Goal: Transaction & Acquisition: Purchase product/service

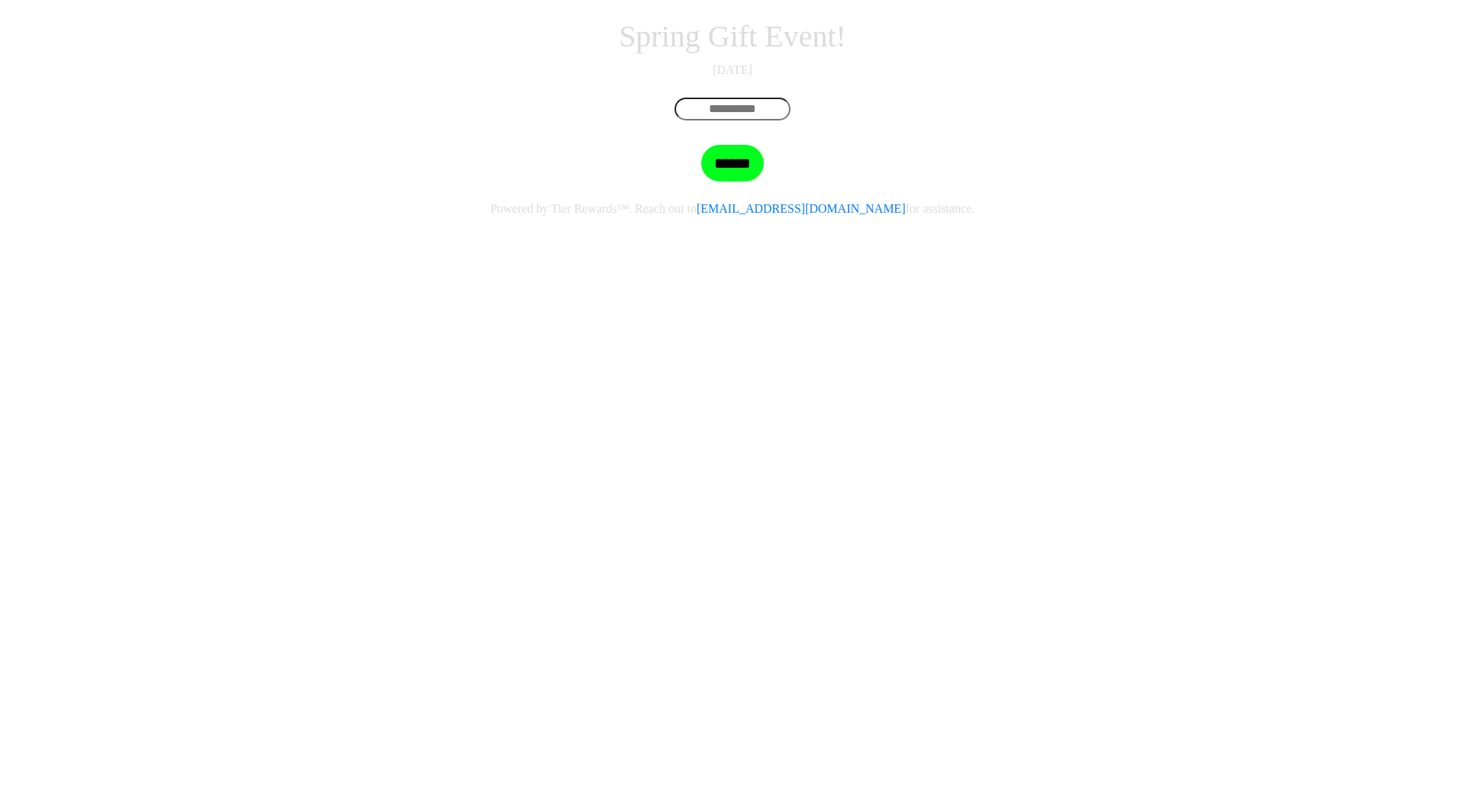
click at [698, 120] on input "text" at bounding box center [732, 109] width 116 height 23
drag, startPoint x: 786, startPoint y: 330, endPoint x: 790, endPoint y: 299, distance: 31.3
click at [786, 127] on div at bounding box center [732, 112] width 870 height 29
click at [790, 120] on input "text" at bounding box center [732, 109] width 116 height 23
paste input "**********"
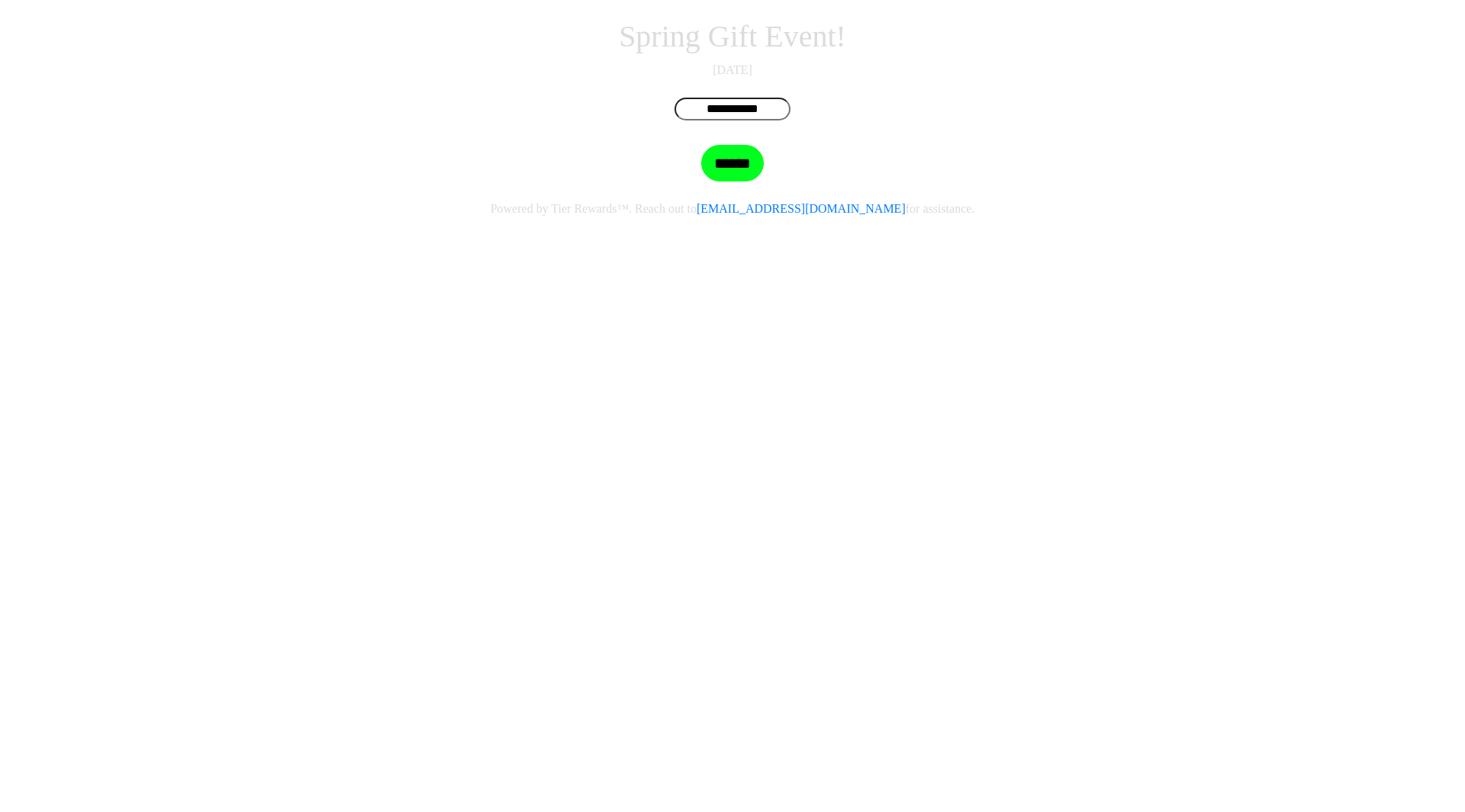
type input "**********"
click at [748, 182] on input "******" at bounding box center [732, 163] width 63 height 36
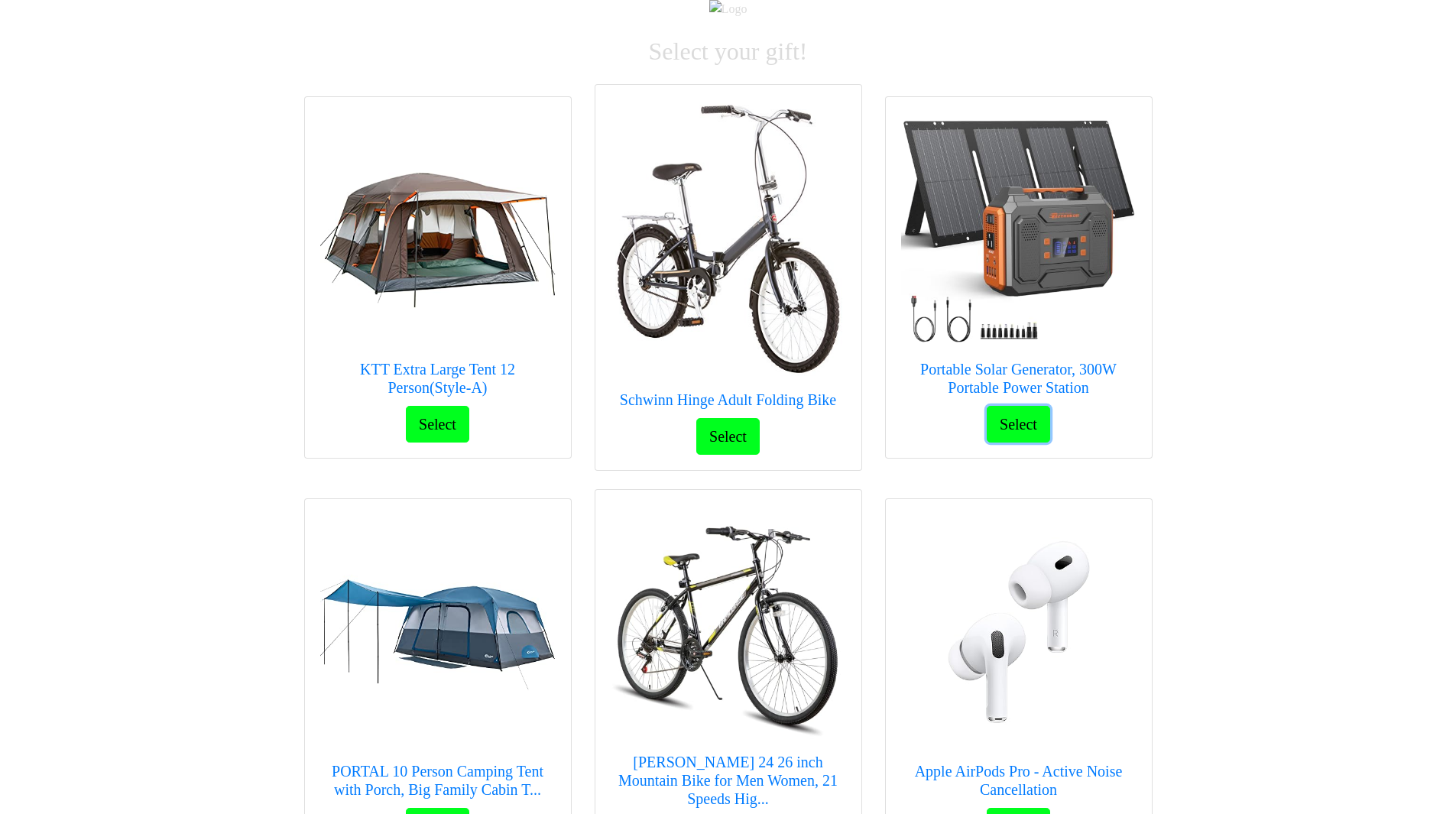
click at [1030, 443] on button "Select" at bounding box center [1018, 424] width 63 height 37
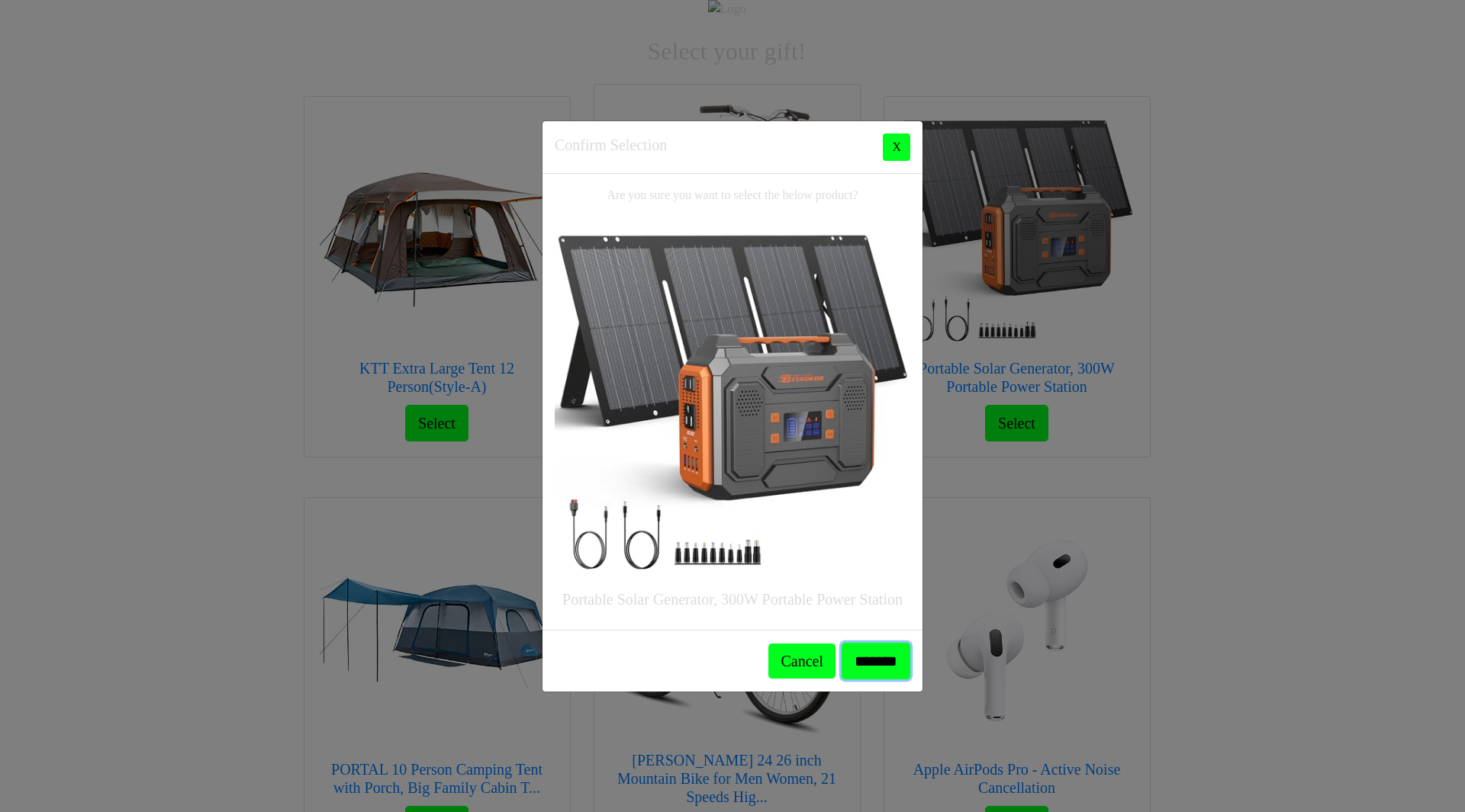
click at [844, 643] on input "*******" at bounding box center [875, 661] width 68 height 36
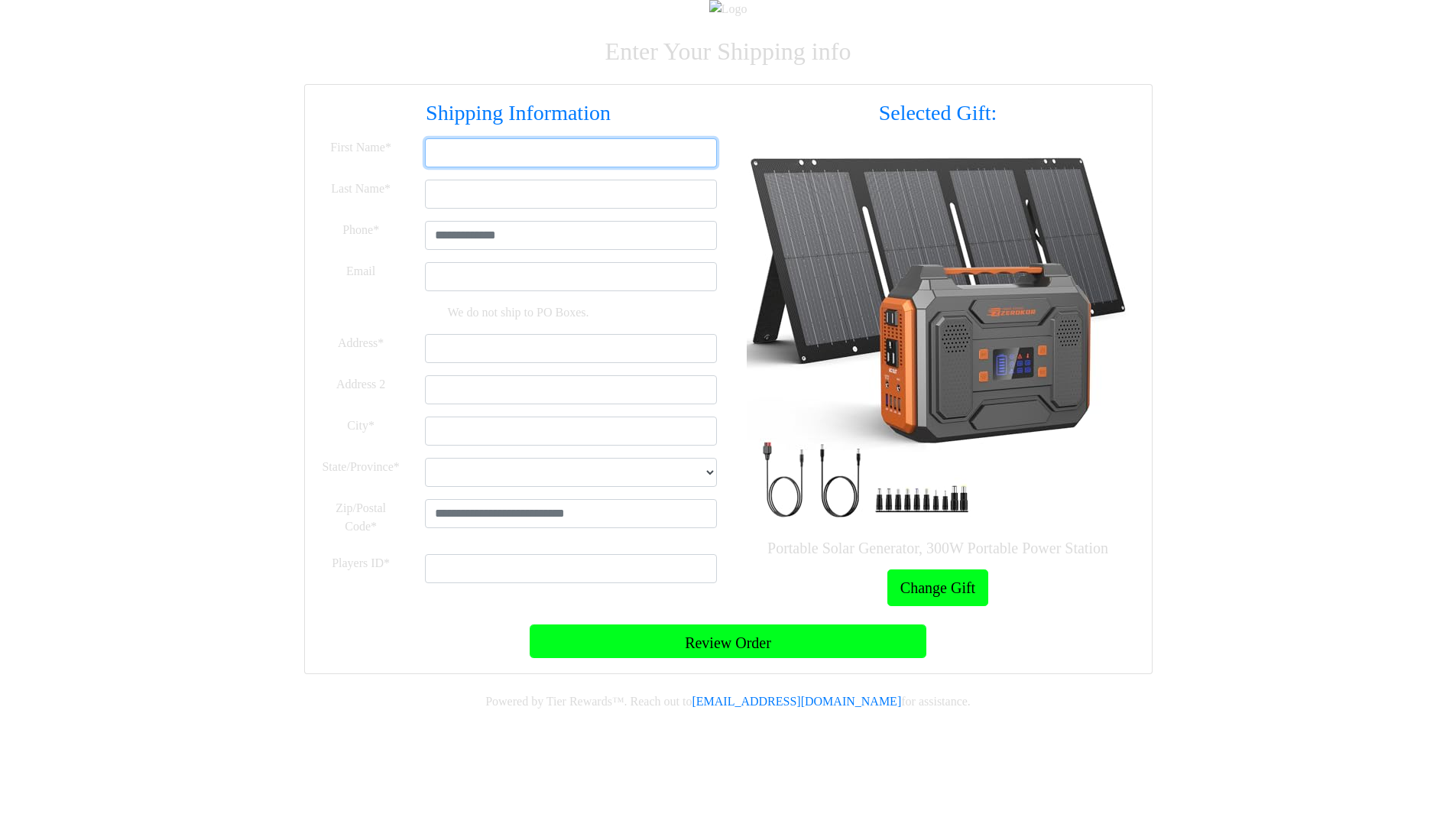
click at [593, 167] on input "First Name*" at bounding box center [571, 153] width 292 height 29
type input "*****"
type input "****"
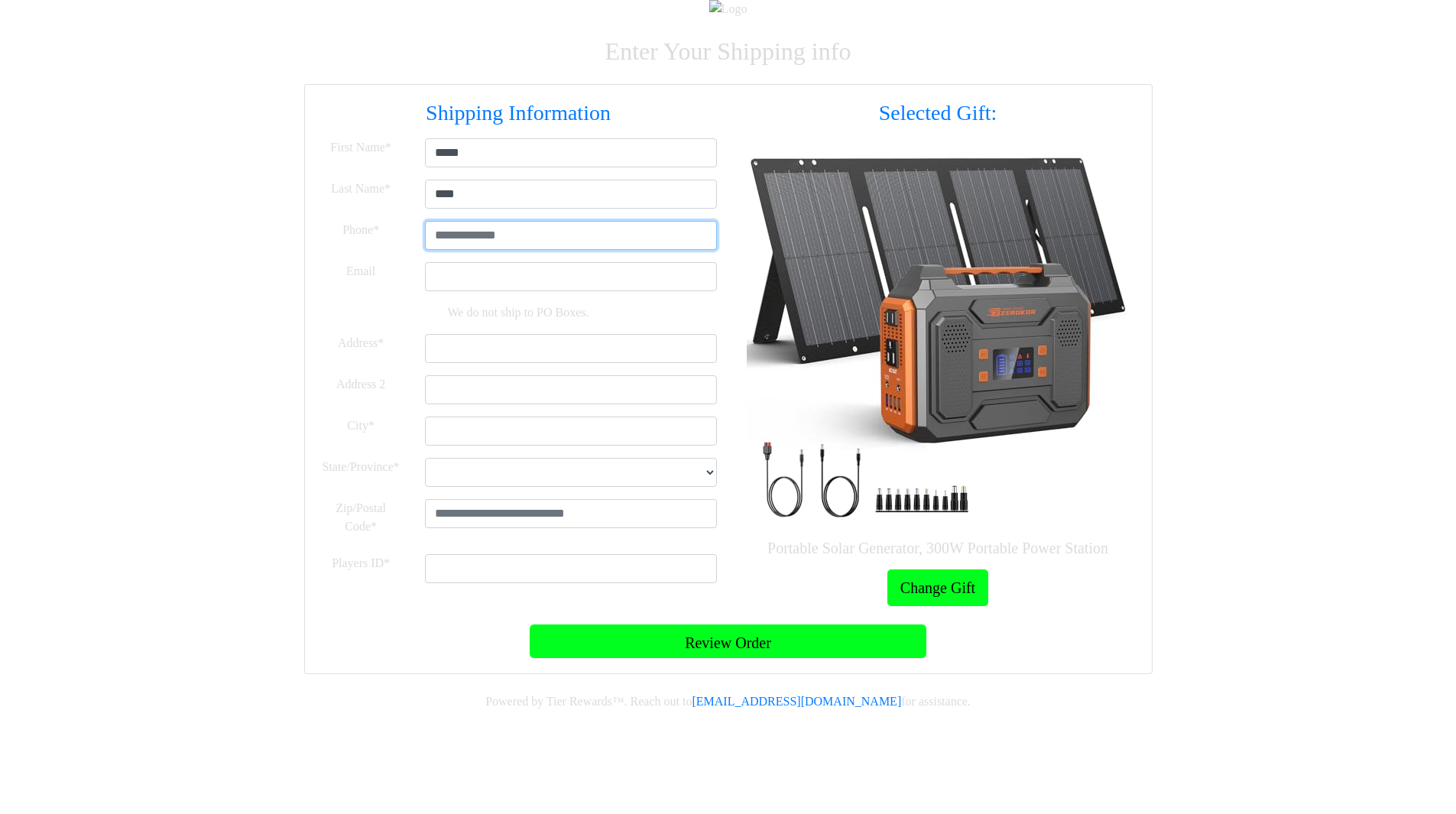
type input "**********"
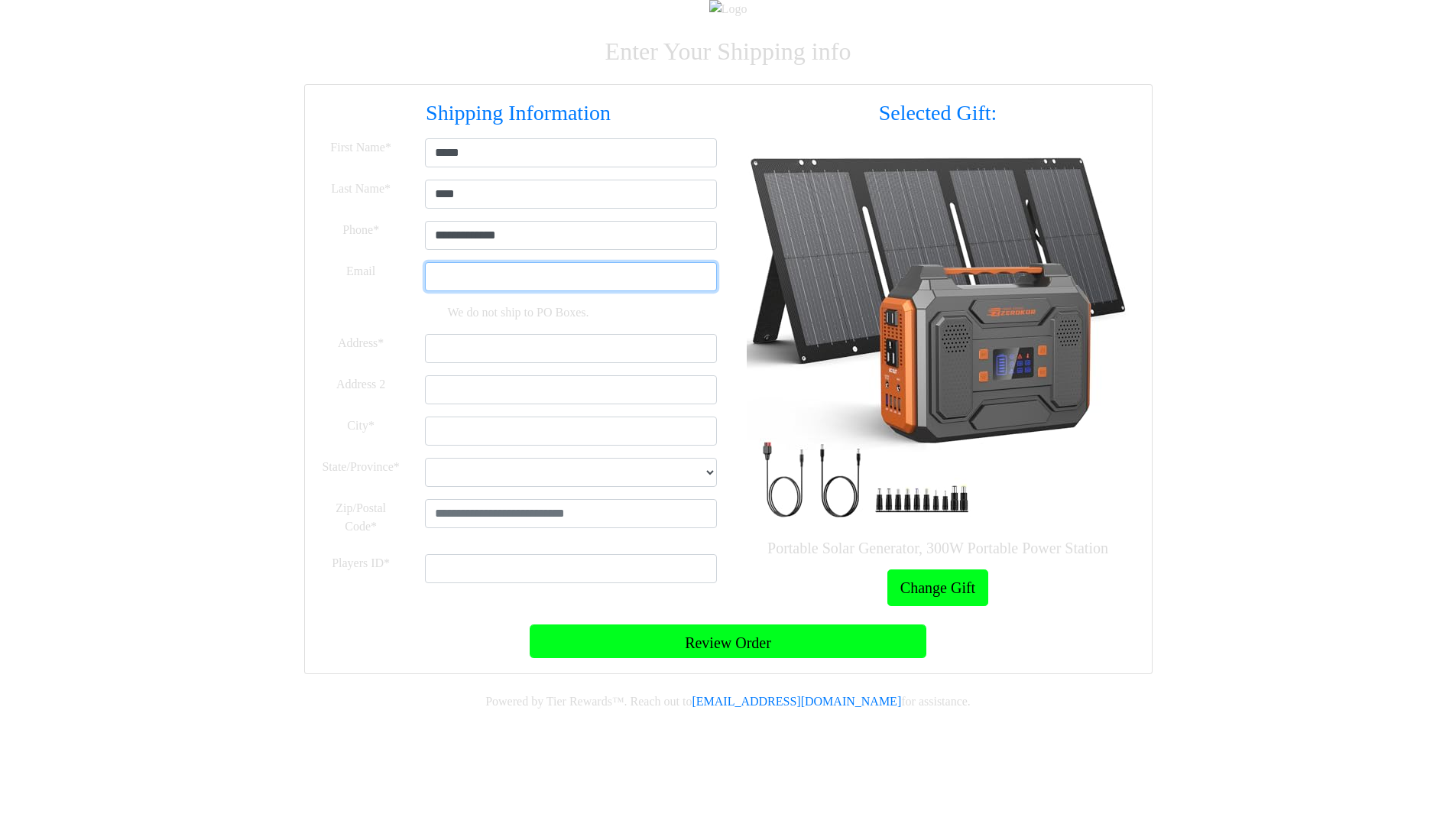
type input "**********"
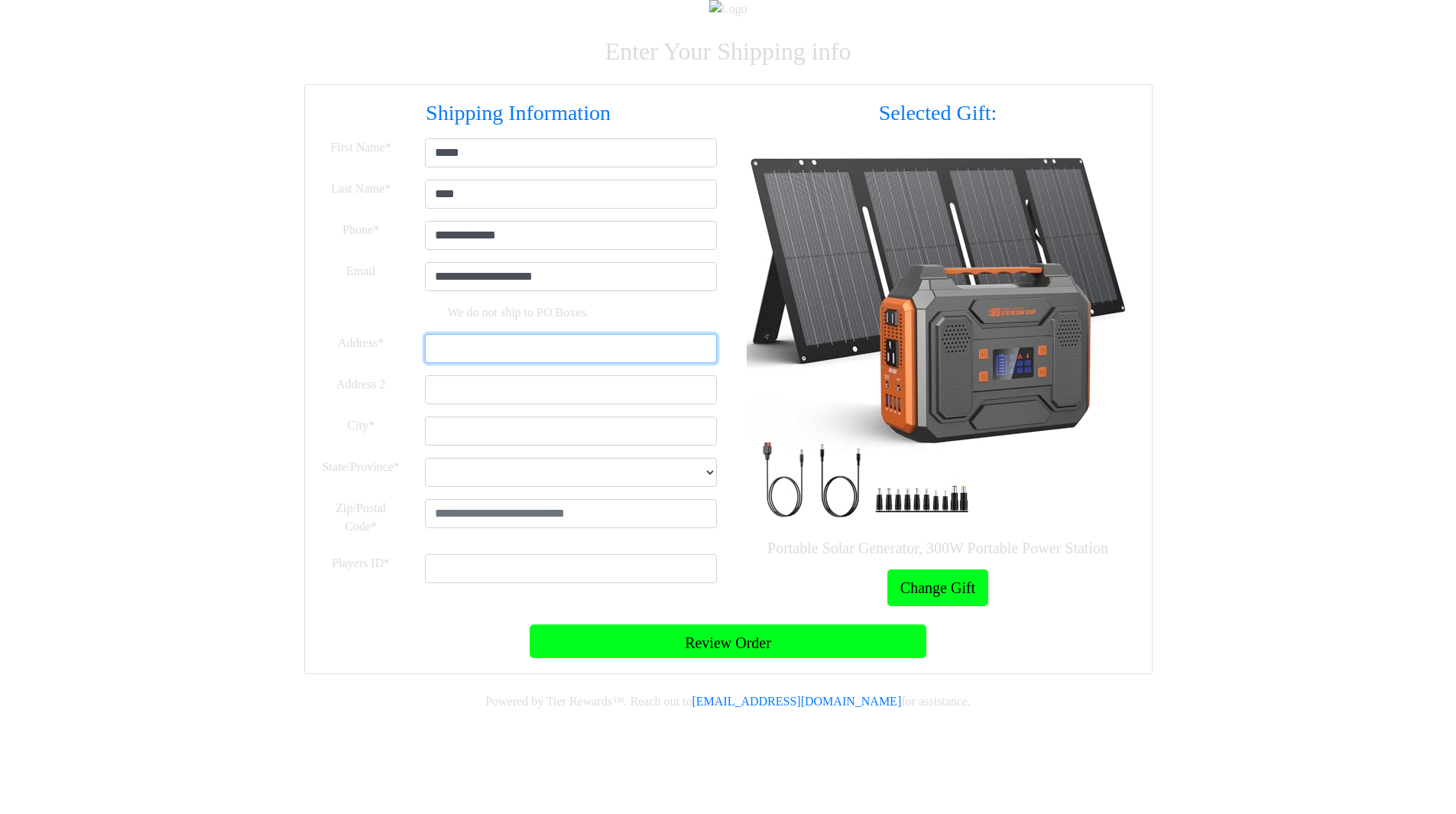
type input "**********"
type input "*********"
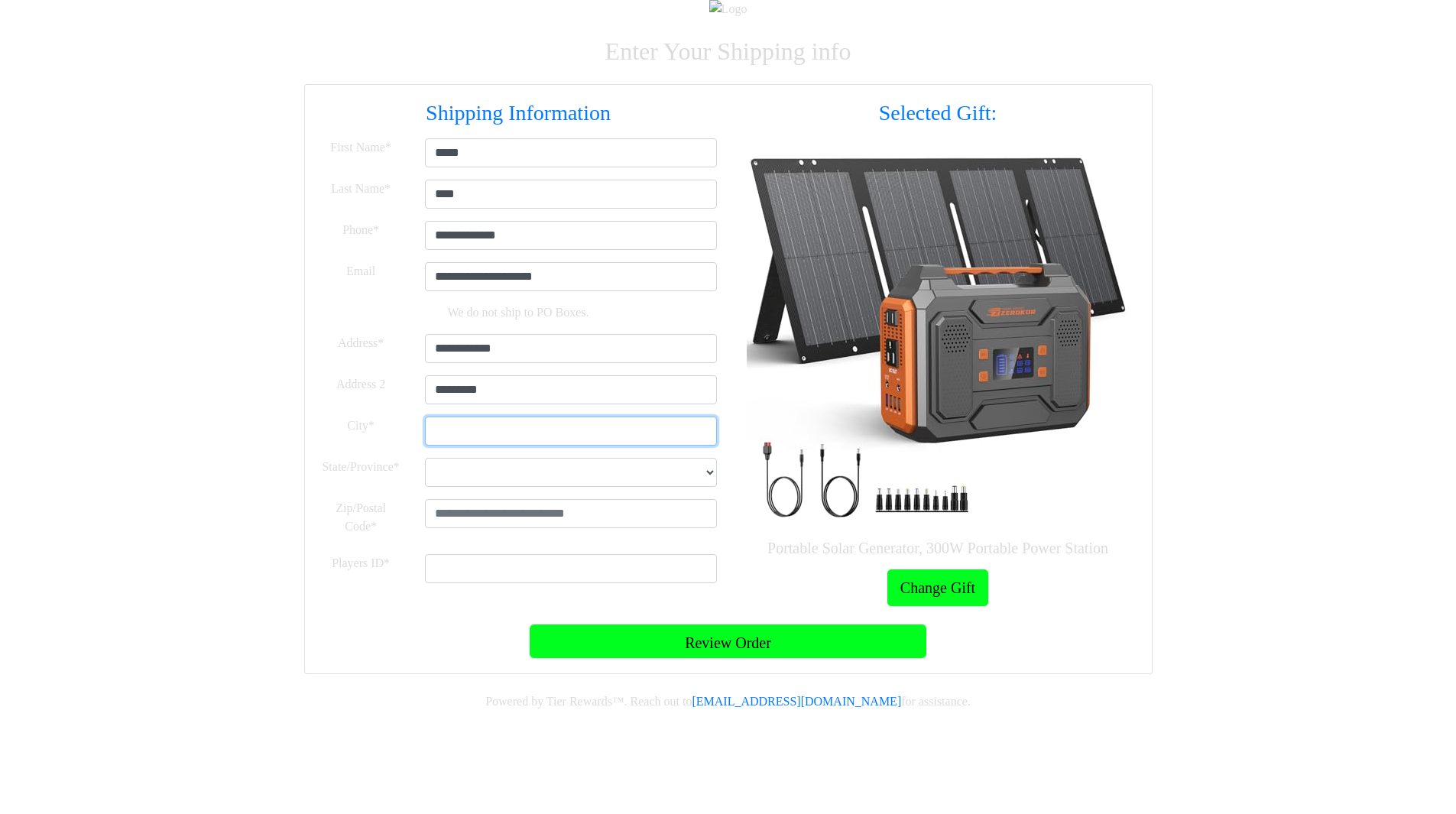
type input "********"
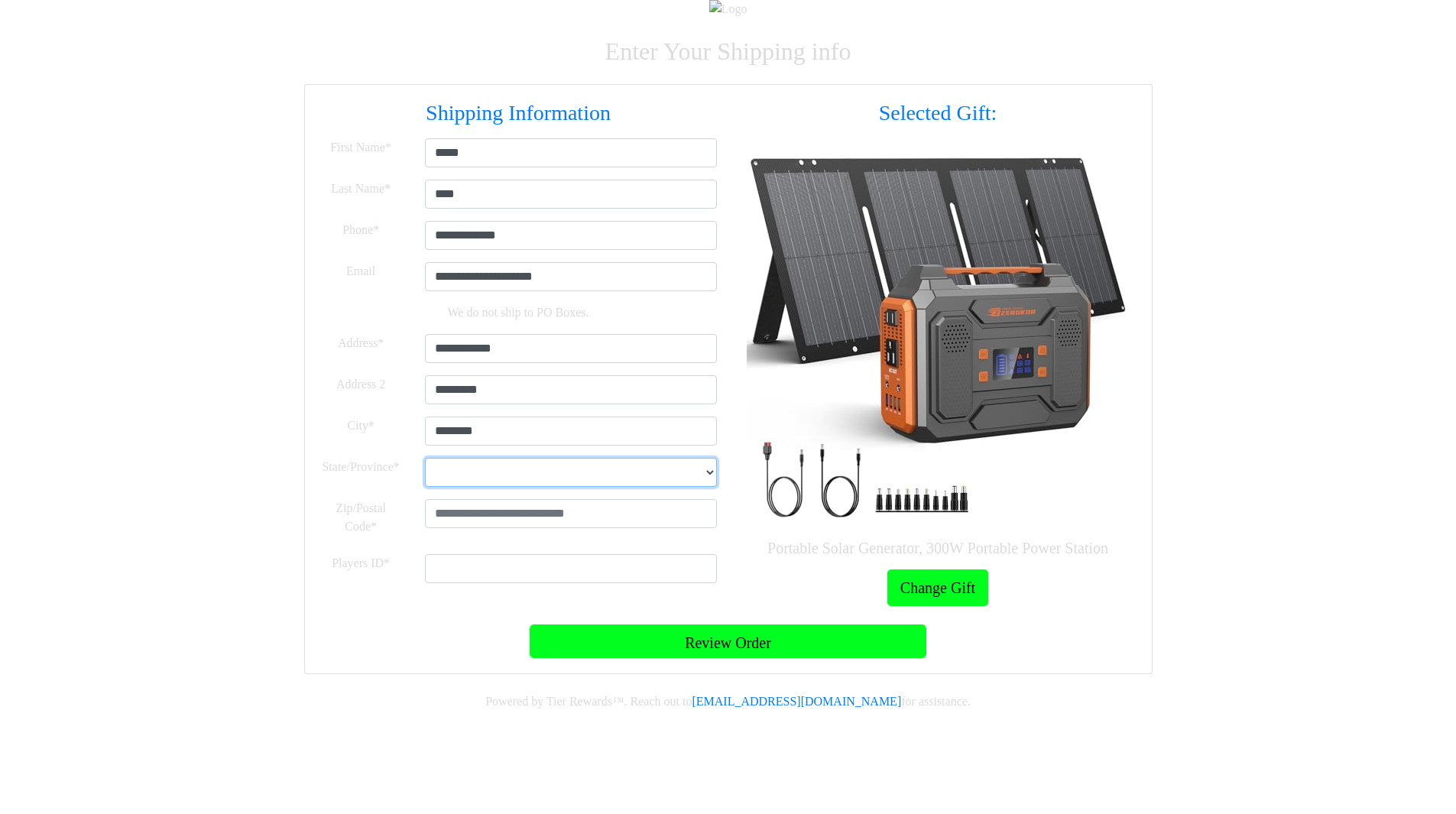
select select "**"
type input "*****"
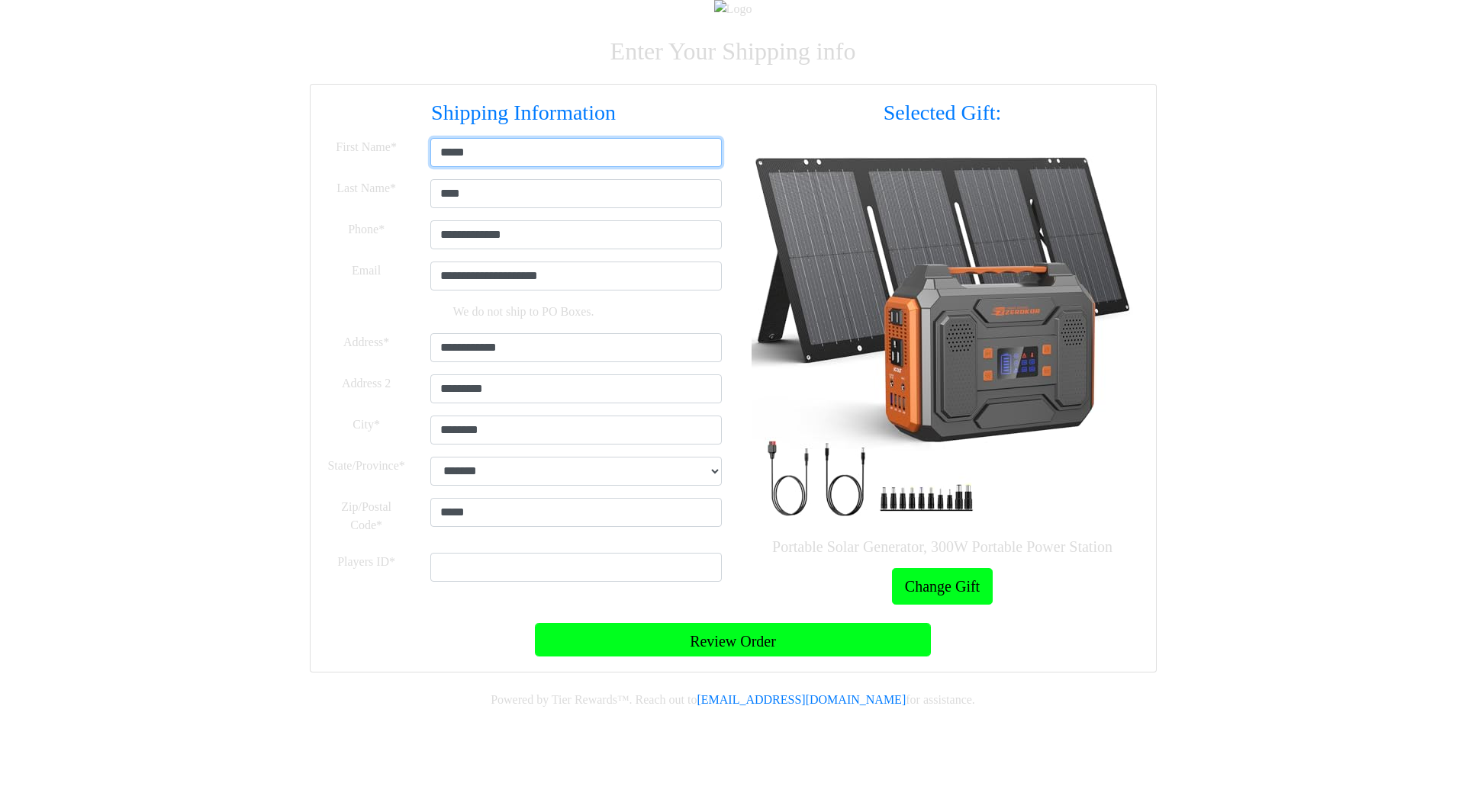
scroll to position [58, 0]
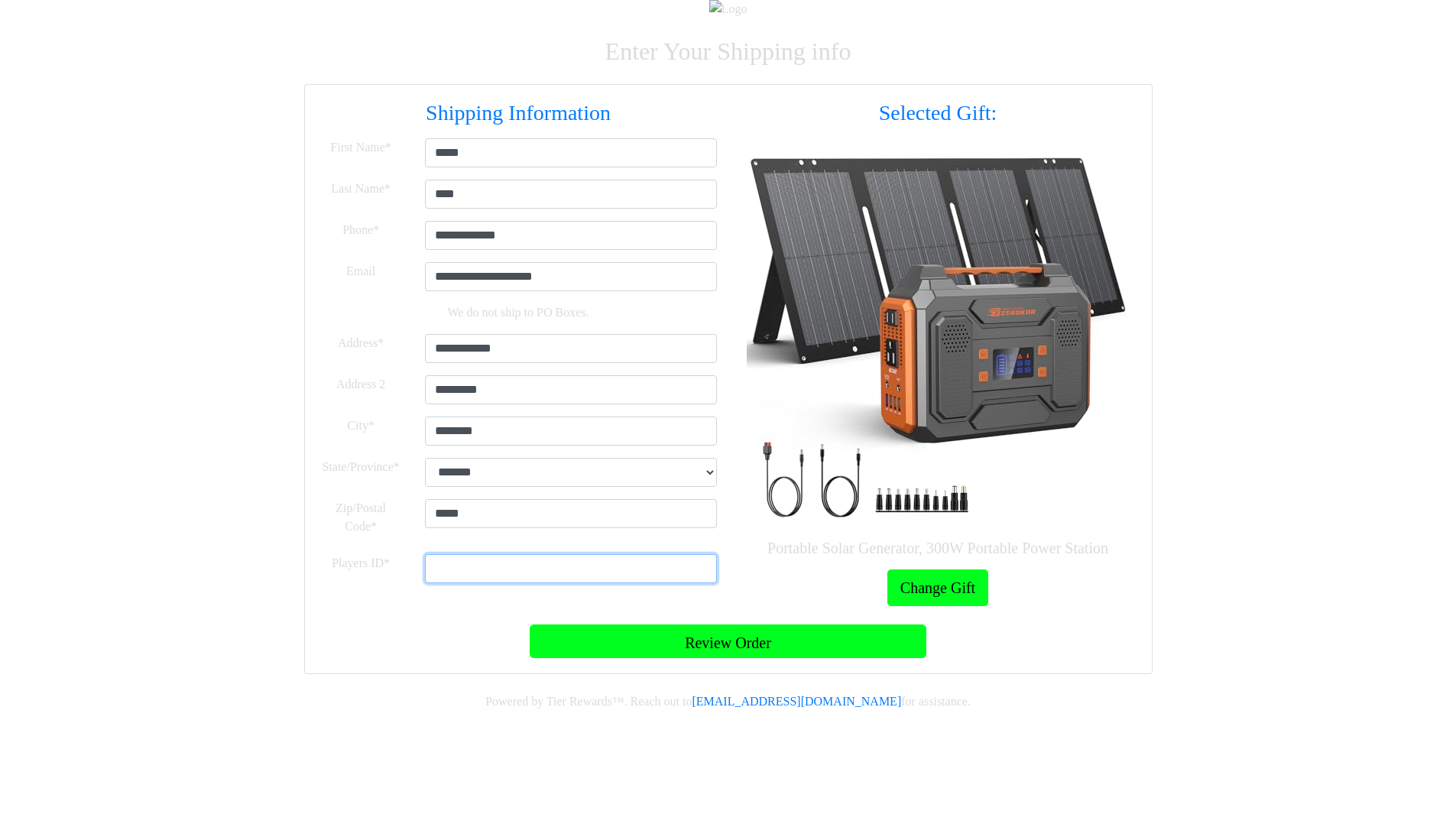
click at [684, 584] on input "Players ID" at bounding box center [571, 569] width 292 height 29
type input "*******"
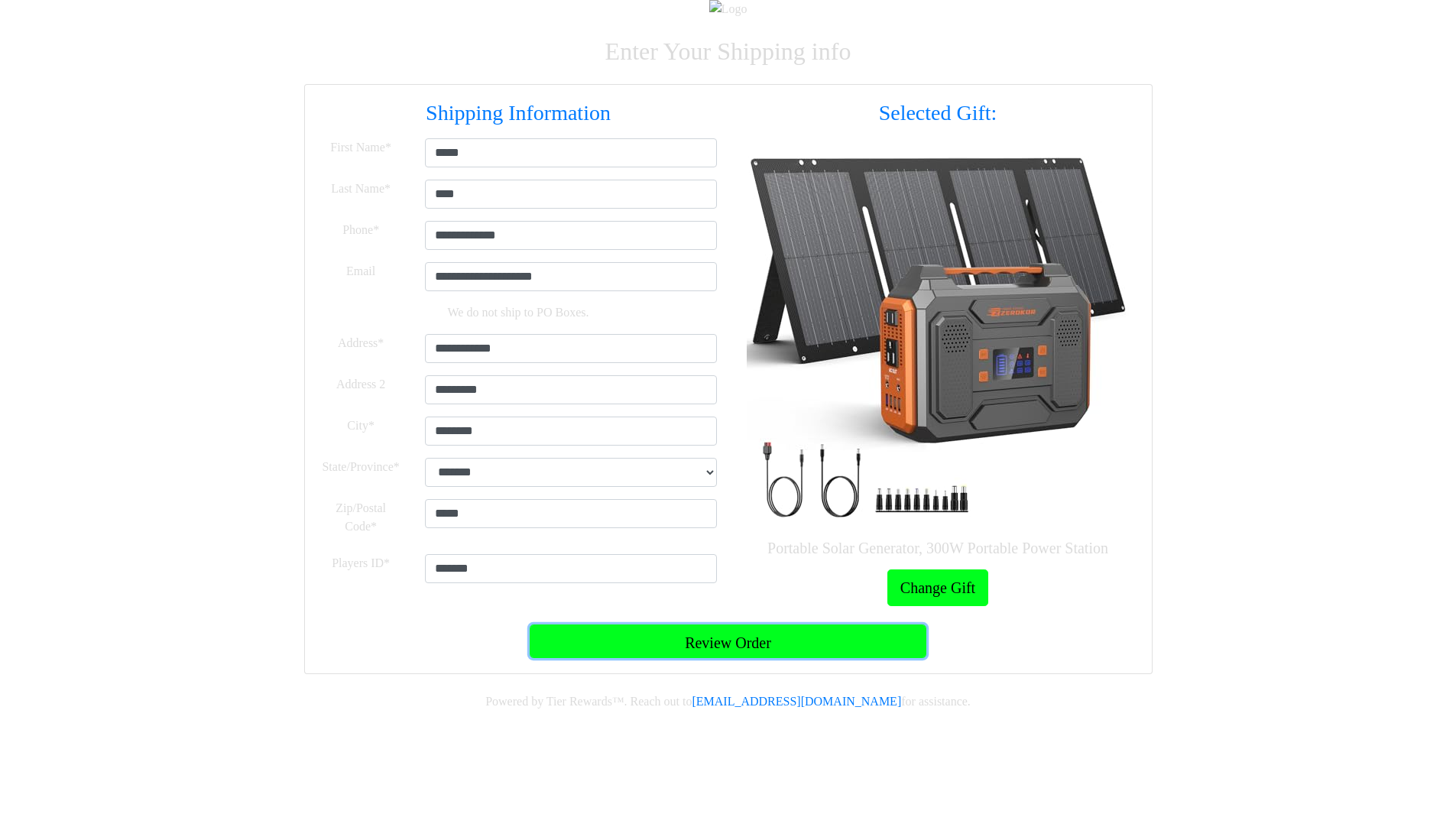
click at [708, 659] on button "Review Order" at bounding box center [728, 641] width 397 height 34
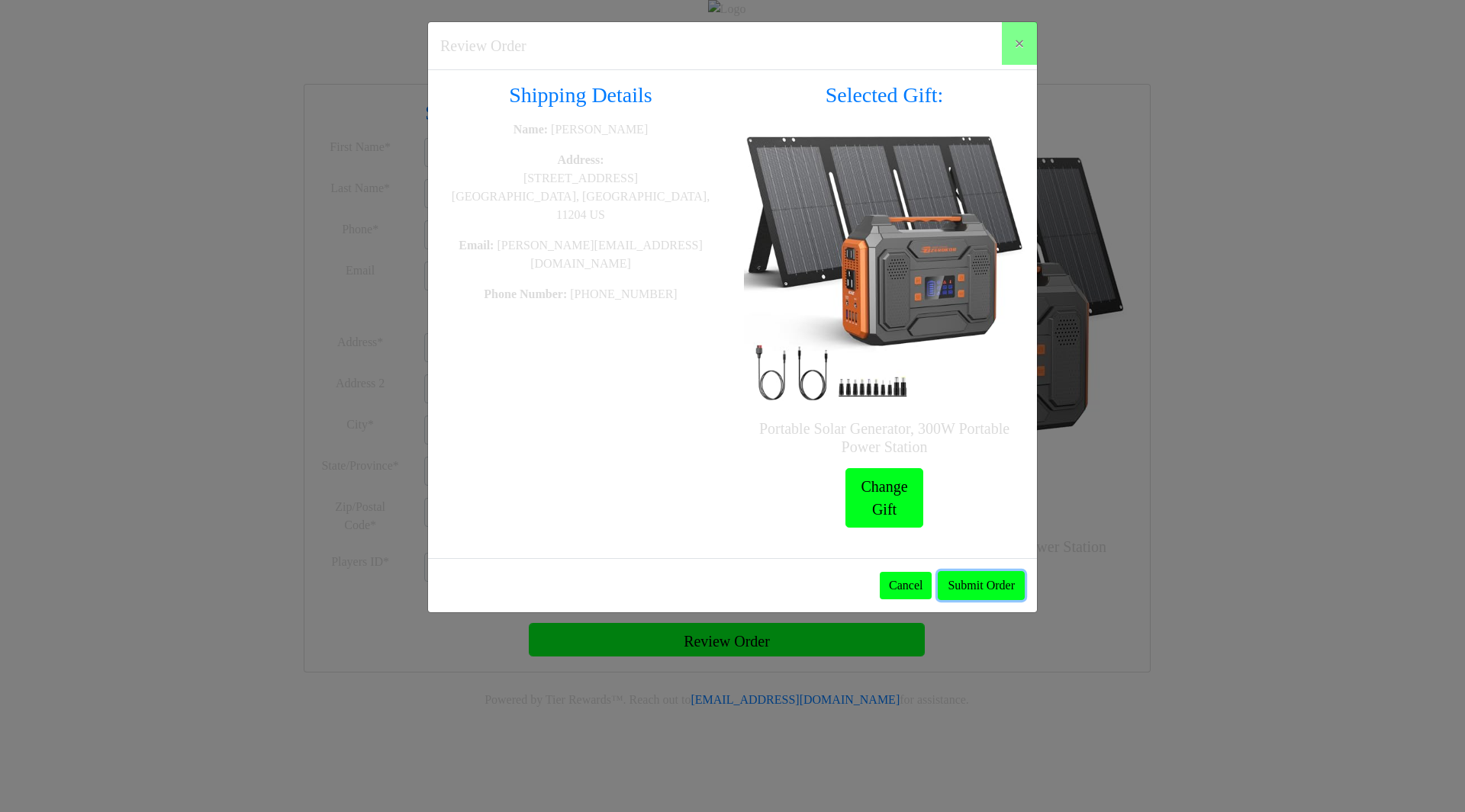
click at [944, 571] on button "Submit Order" at bounding box center [980, 586] width 87 height 29
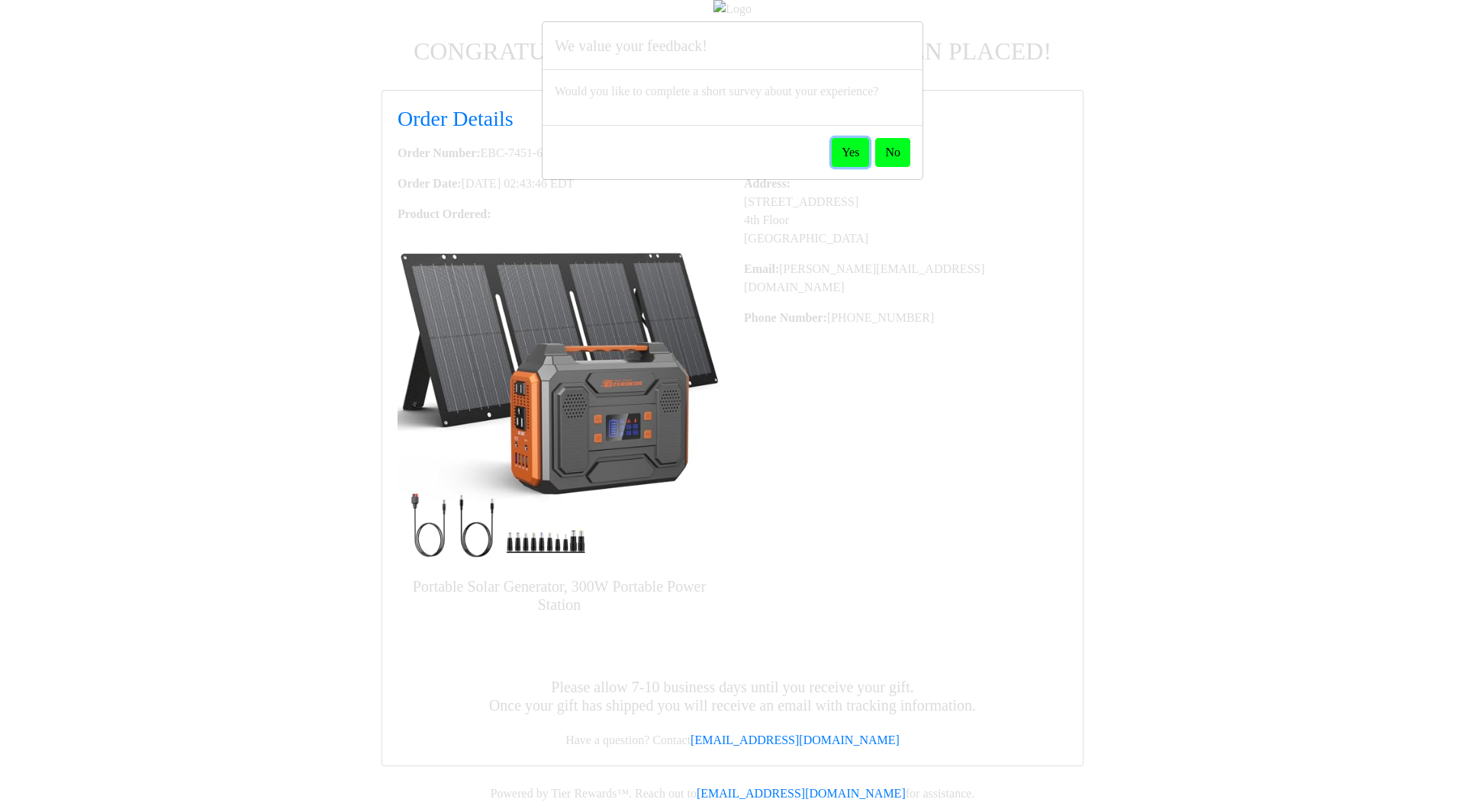
click at [840, 166] on button "Yes" at bounding box center [850, 152] width 37 height 29
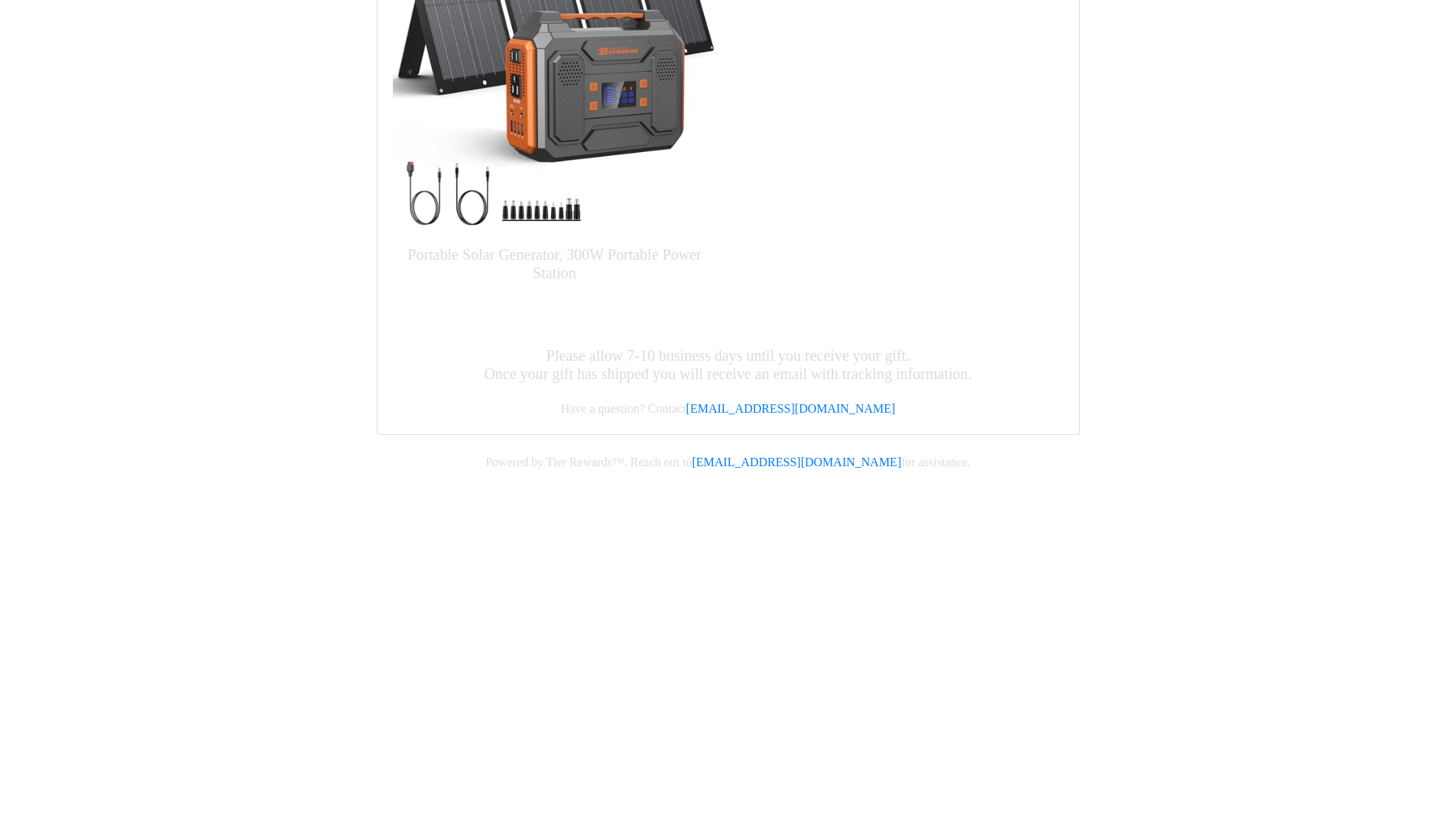
scroll to position [348, 0]
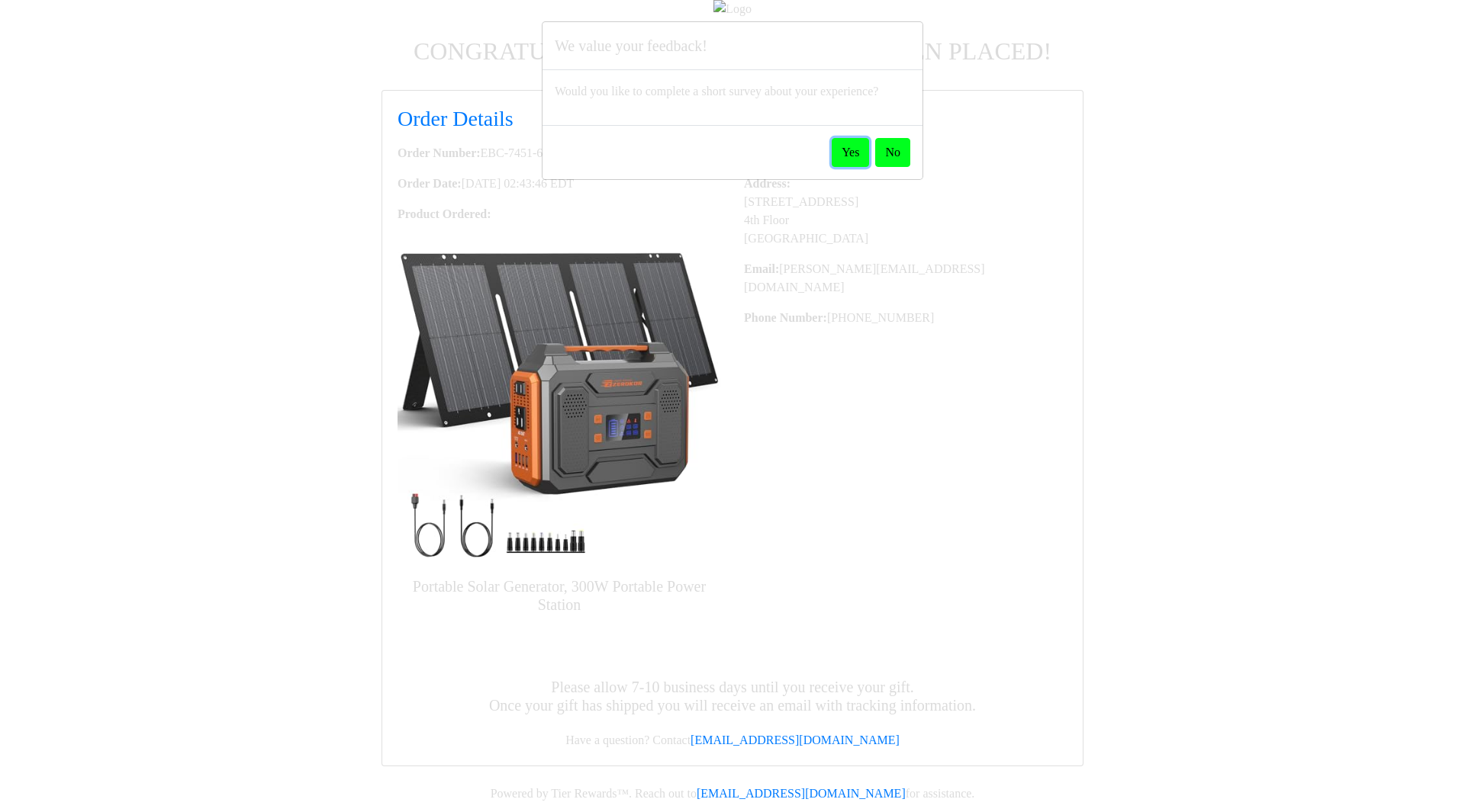
click at [839, 163] on button "Yes" at bounding box center [850, 152] width 37 height 29
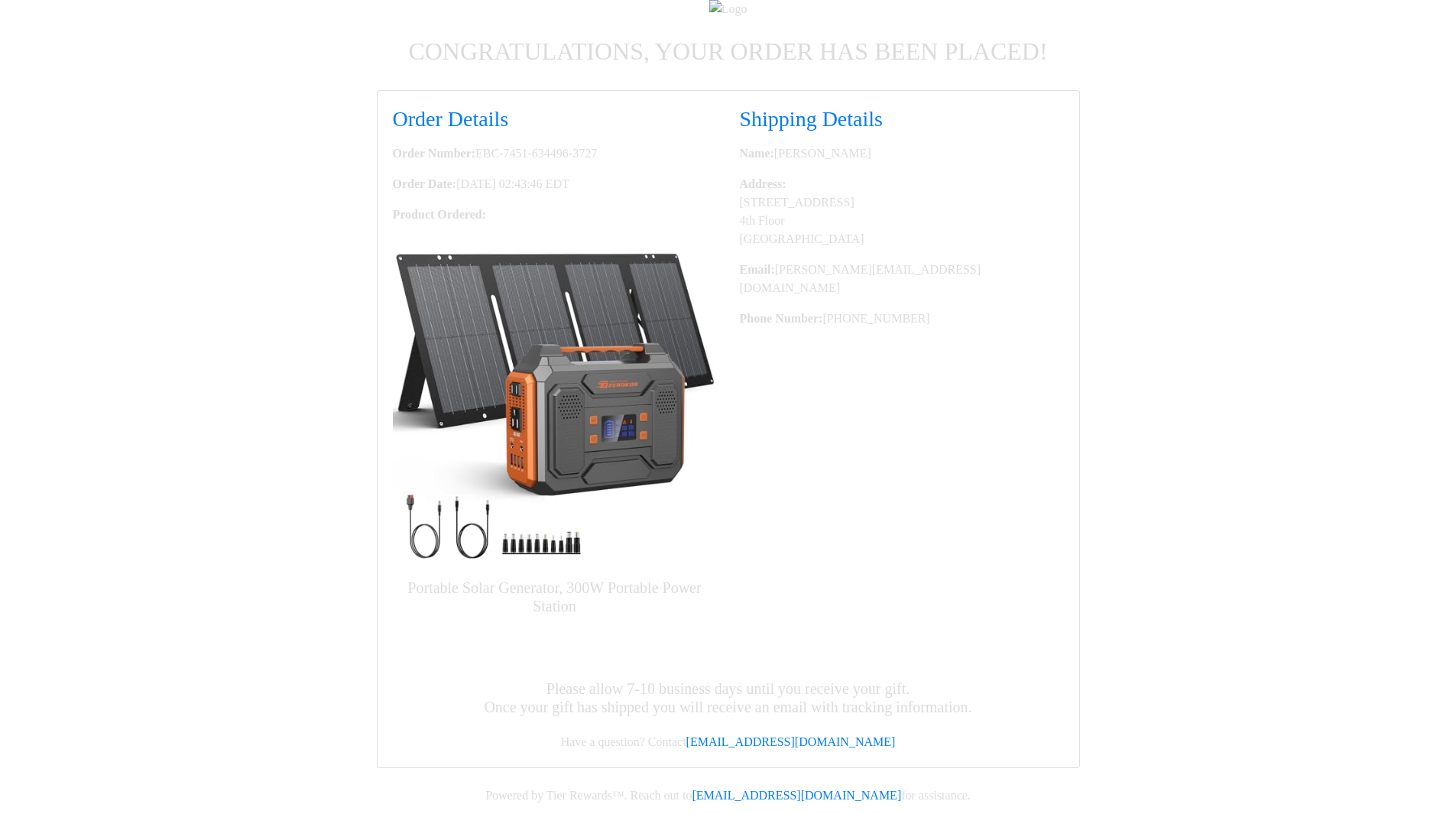
scroll to position [348, 0]
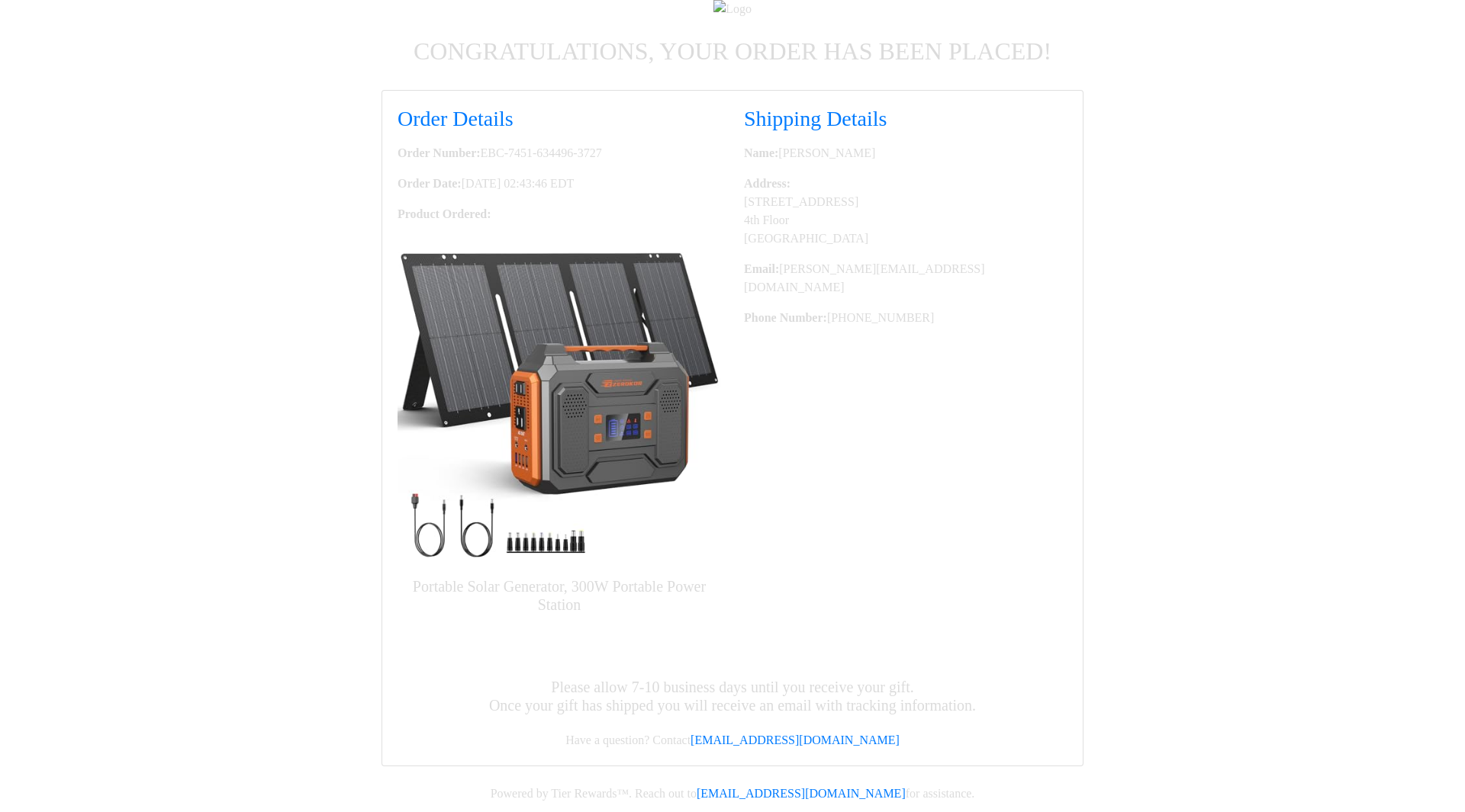
click at [263, 138] on div "Congratulations, your order has been placed! Order Details Order Number: EBC-74…" at bounding box center [732, 401] width 1465 height 803
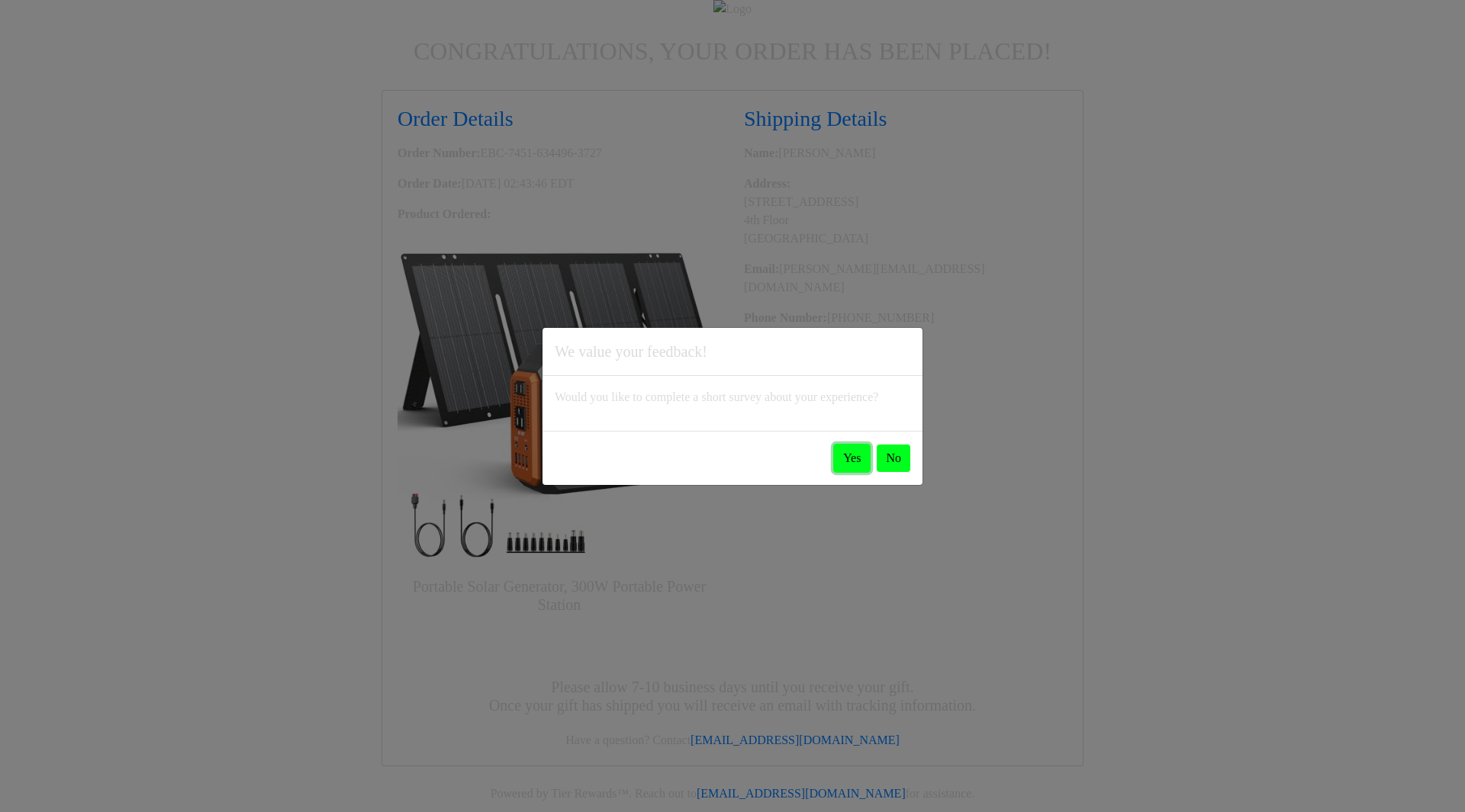
click at [844, 471] on button "Yes" at bounding box center [852, 458] width 37 height 29
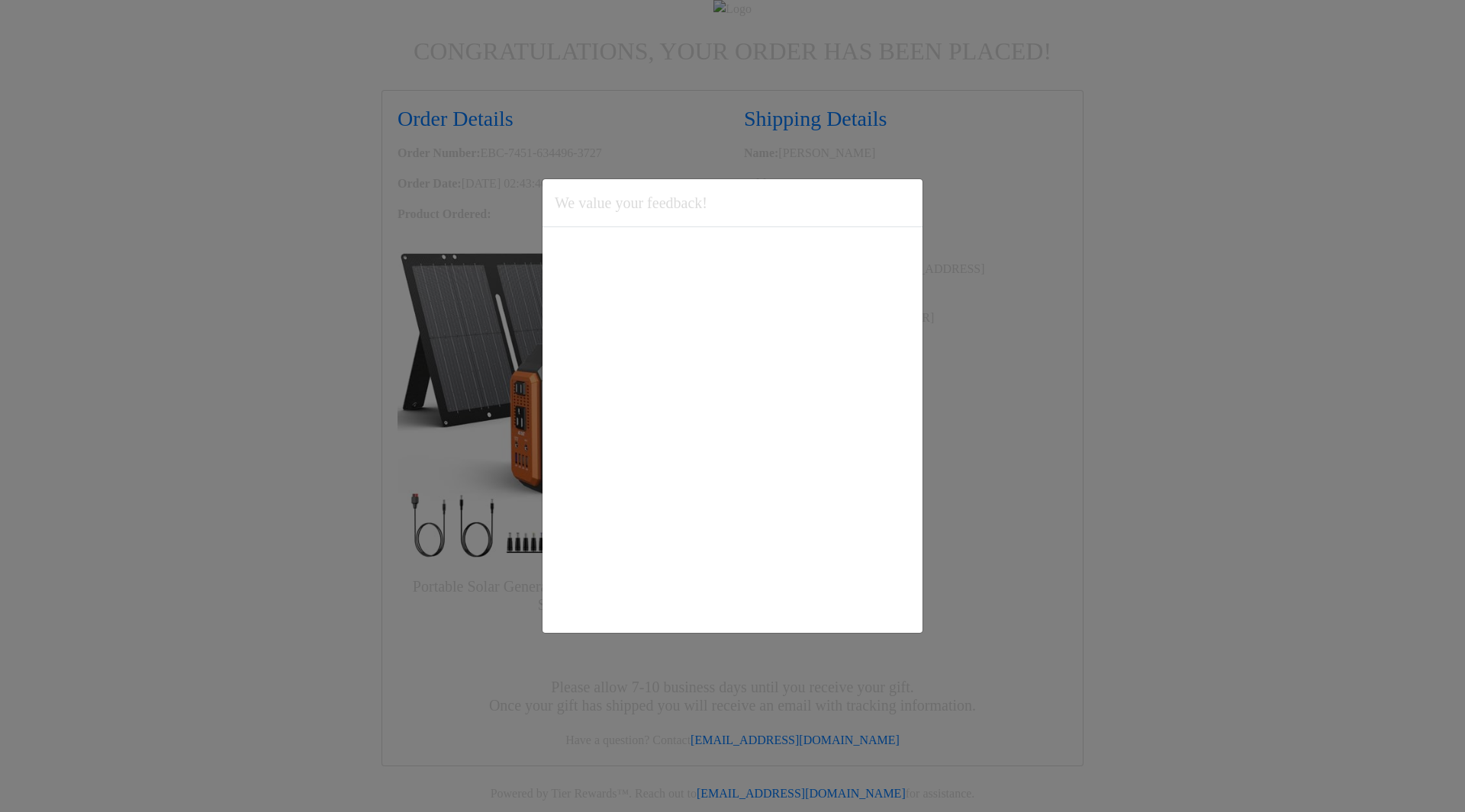
click at [216, 166] on div "We value your feedback! Would you like to complete a short survey about your ex…" at bounding box center [732, 406] width 1465 height 812
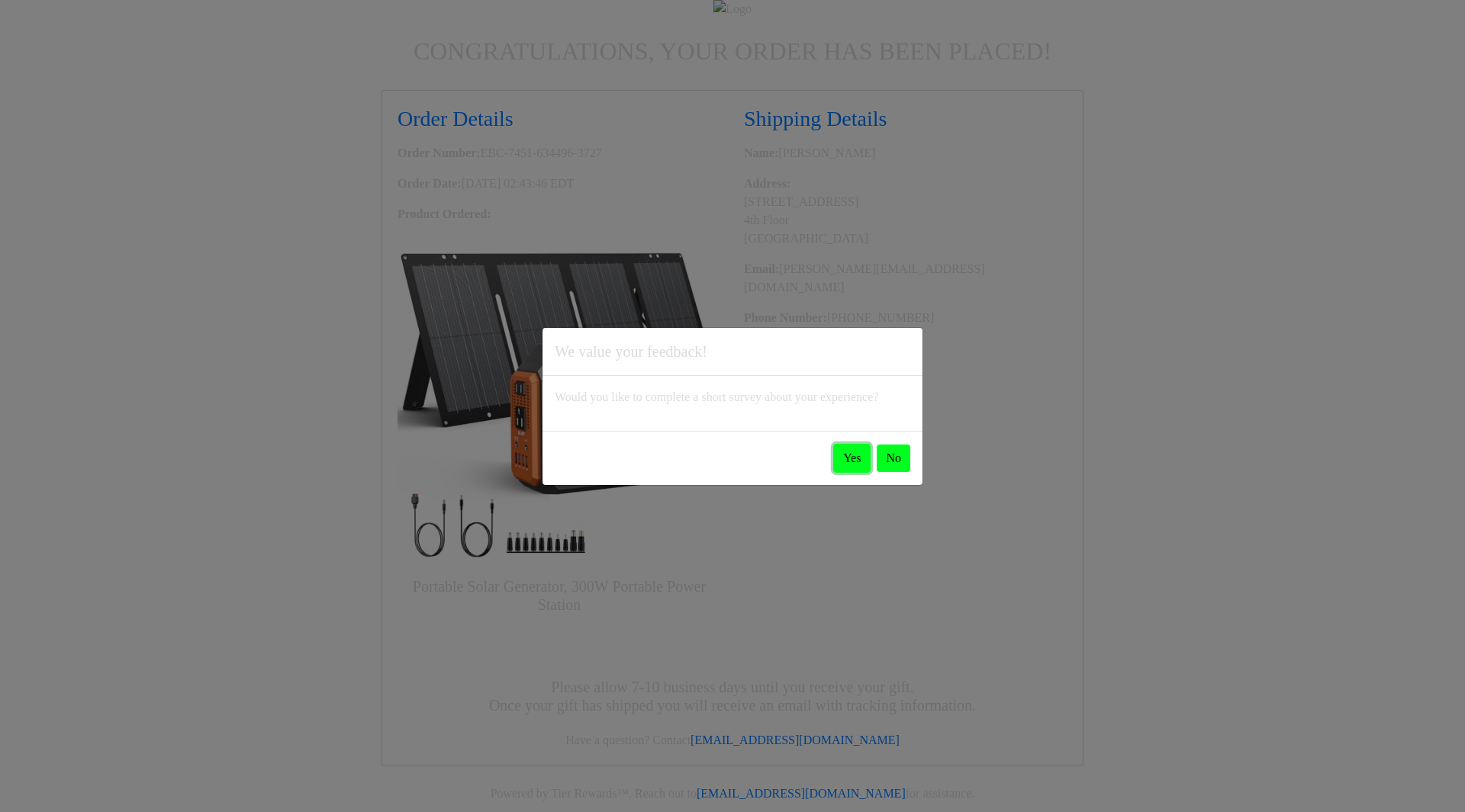
click at [847, 461] on button "Yes" at bounding box center [852, 458] width 37 height 29
click at [842, 468] on button "Yes" at bounding box center [852, 458] width 37 height 29
click at [854, 472] on button "Yes" at bounding box center [852, 458] width 37 height 29
click at [842, 473] on button "Yes" at bounding box center [852, 458] width 37 height 29
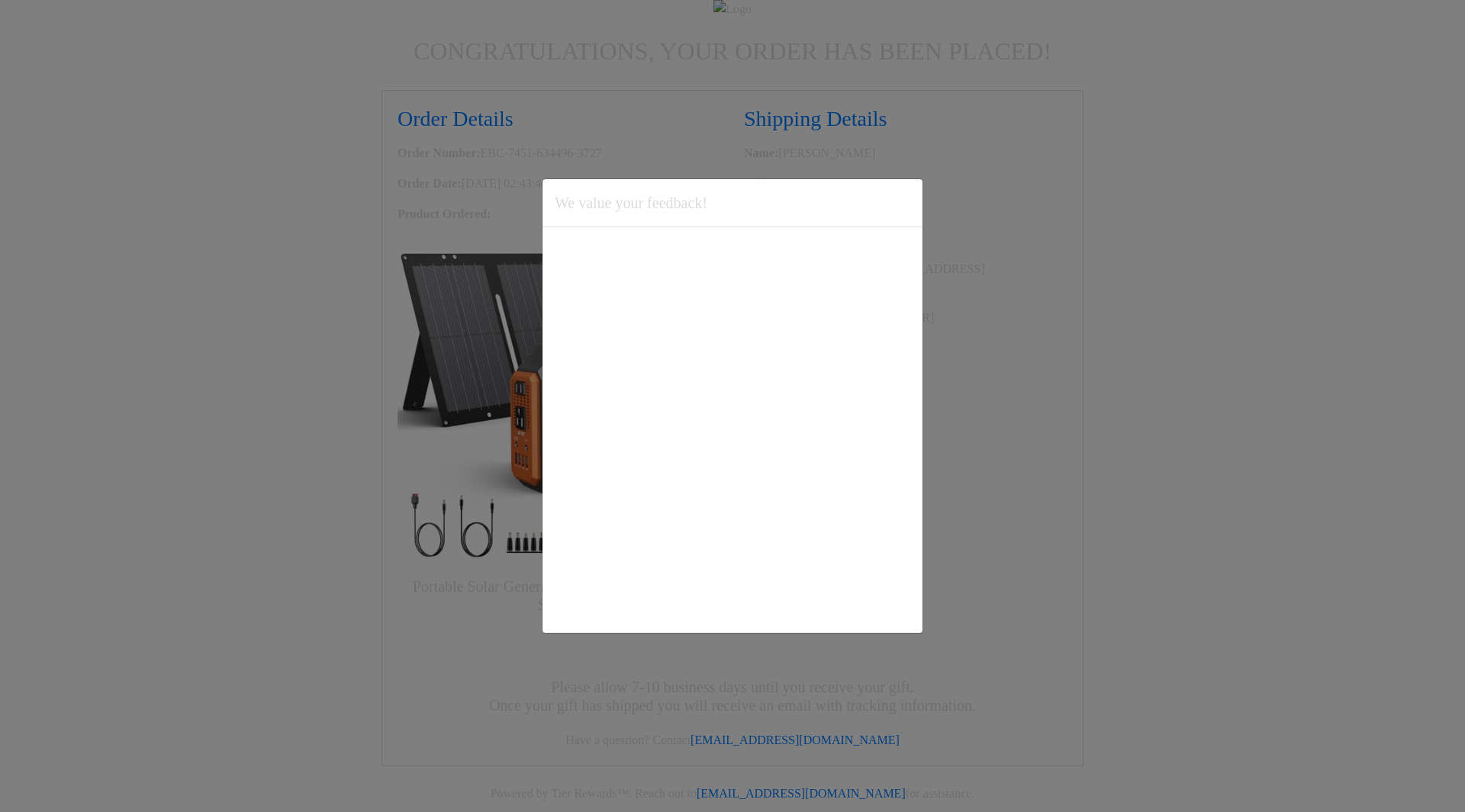
click at [882, 198] on div "We value your feedback!" at bounding box center [732, 203] width 380 height 48
click at [1104, 357] on div "We value your feedback! Would you like to complete a short survey about your ex…" at bounding box center [732, 406] width 1465 height 812
drag, startPoint x: 1084, startPoint y: 461, endPoint x: 895, endPoint y: 499, distance: 192.8
click at [1079, 462] on div "We value your feedback! Would you like to complete a short survey about your ex…" at bounding box center [732, 406] width 1465 height 812
drag, startPoint x: 454, startPoint y: 494, endPoint x: 602, endPoint y: 810, distance: 348.9
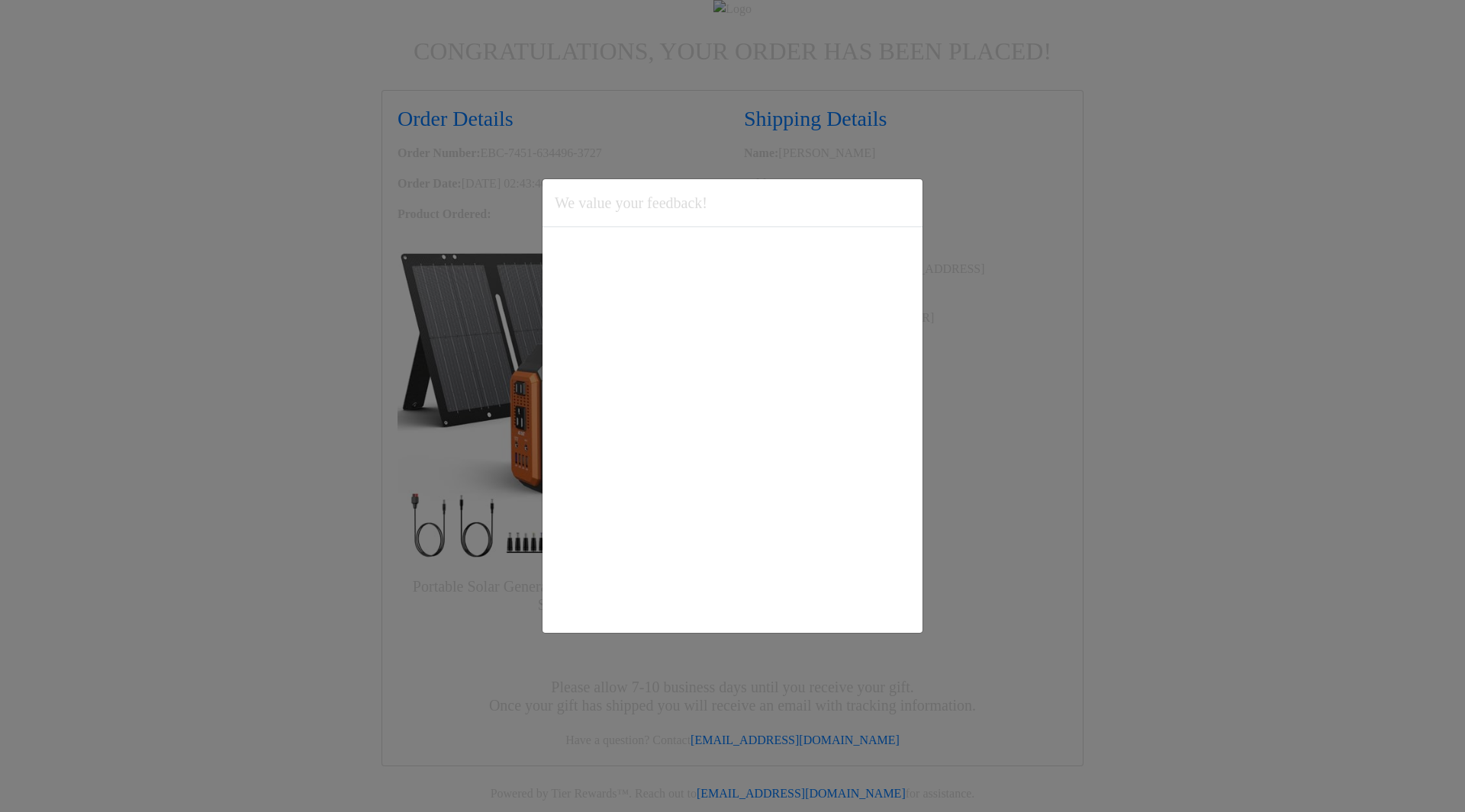
click at [454, 499] on div "We value your feedback! Would you like to complete a short survey about your ex…" at bounding box center [732, 406] width 1465 height 812
click at [995, 610] on div "We value your feedback! Would you like to complete a short survey about your ex…" at bounding box center [732, 406] width 1465 height 812
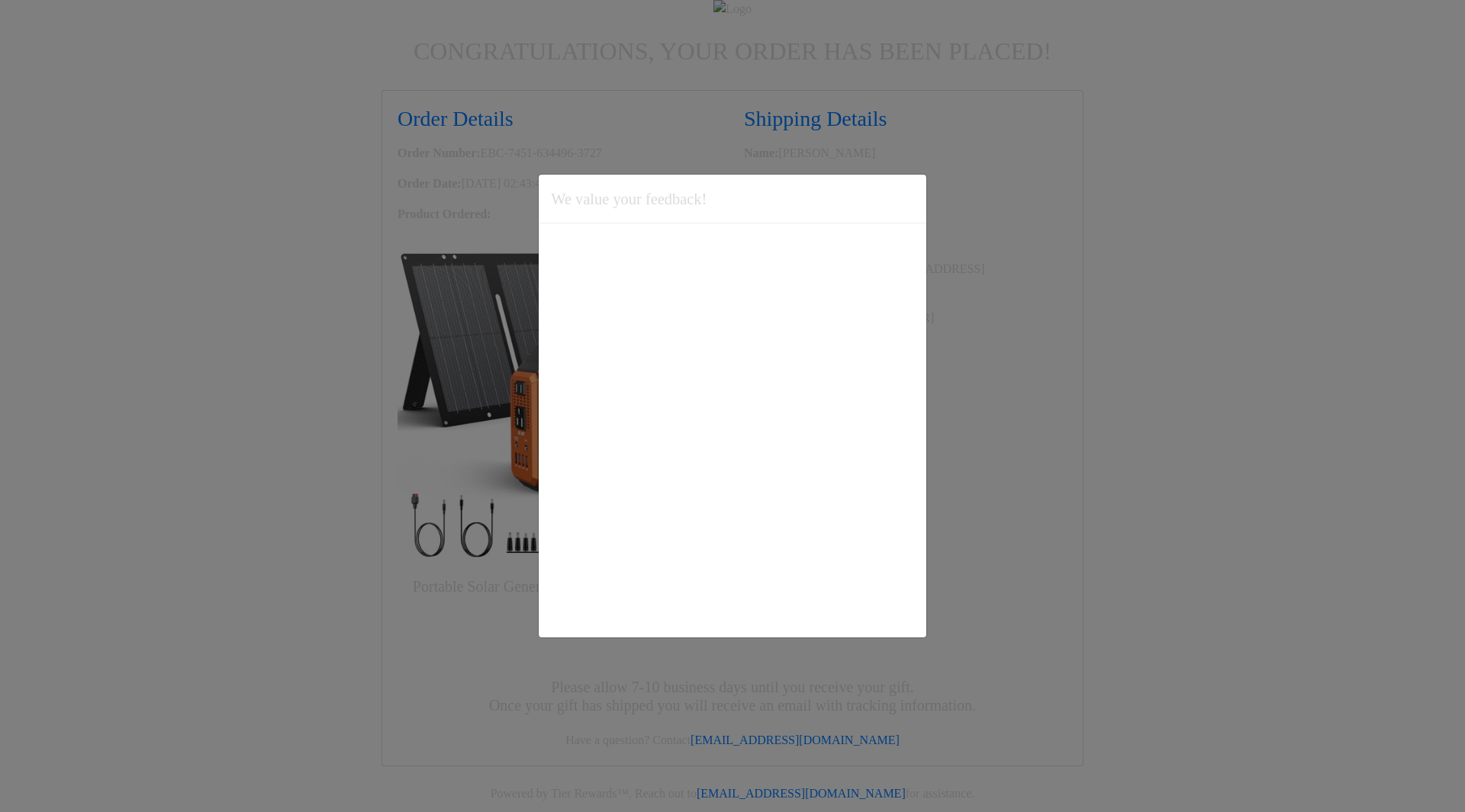
drag, startPoint x: 1122, startPoint y: 286, endPoint x: 1095, endPoint y: 258, distance: 38.9
click at [1121, 285] on div "We value your feedback! Would you like to complete a short survey about your ex…" at bounding box center [732, 406] width 1465 height 812
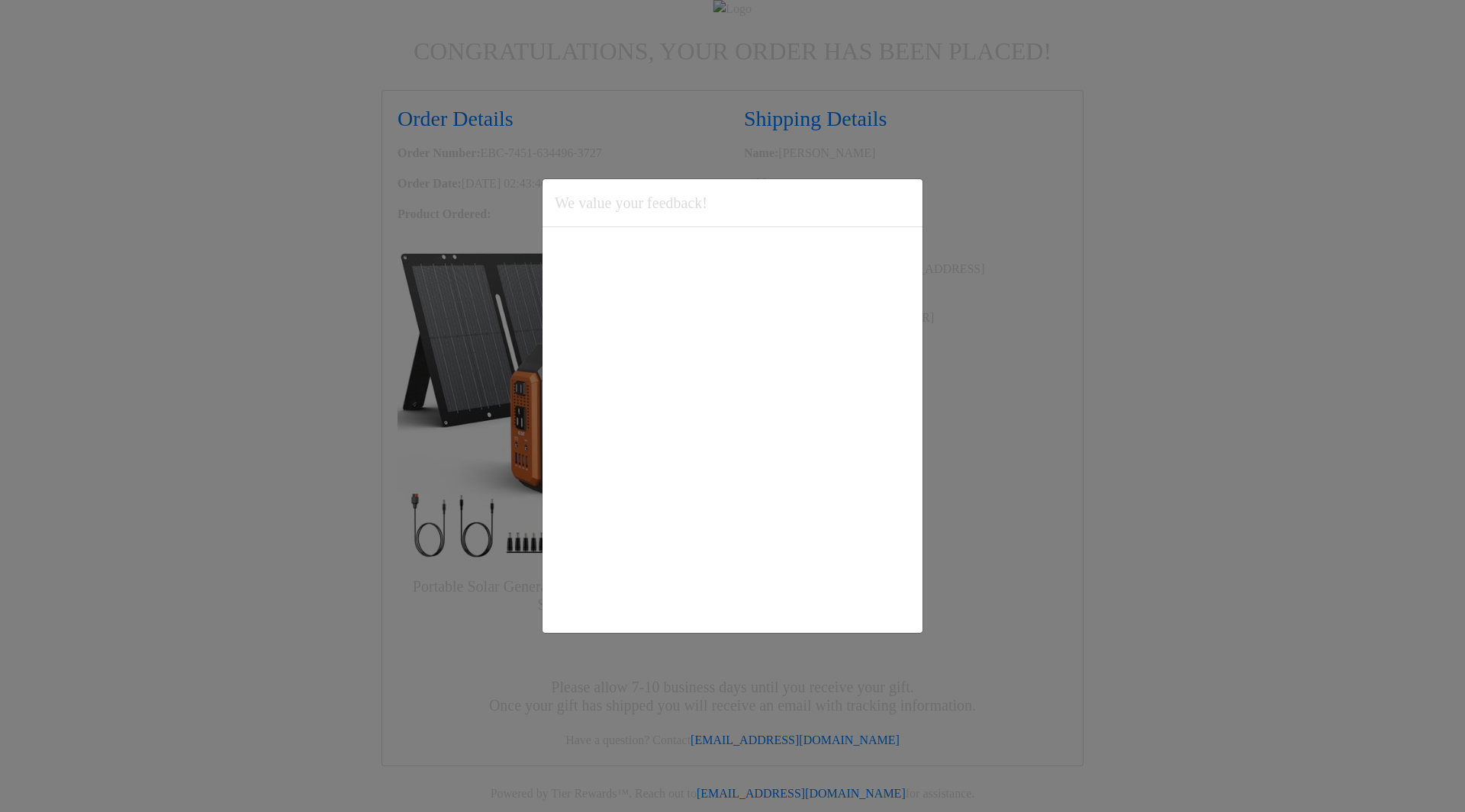
click at [1074, 237] on div "We value your feedback! Would you like to complete a short survey about your ex…" at bounding box center [732, 406] width 1465 height 812
click at [1074, 235] on div "We value your feedback! Would you like to complete a short survey about your ex…" at bounding box center [732, 406] width 1465 height 812
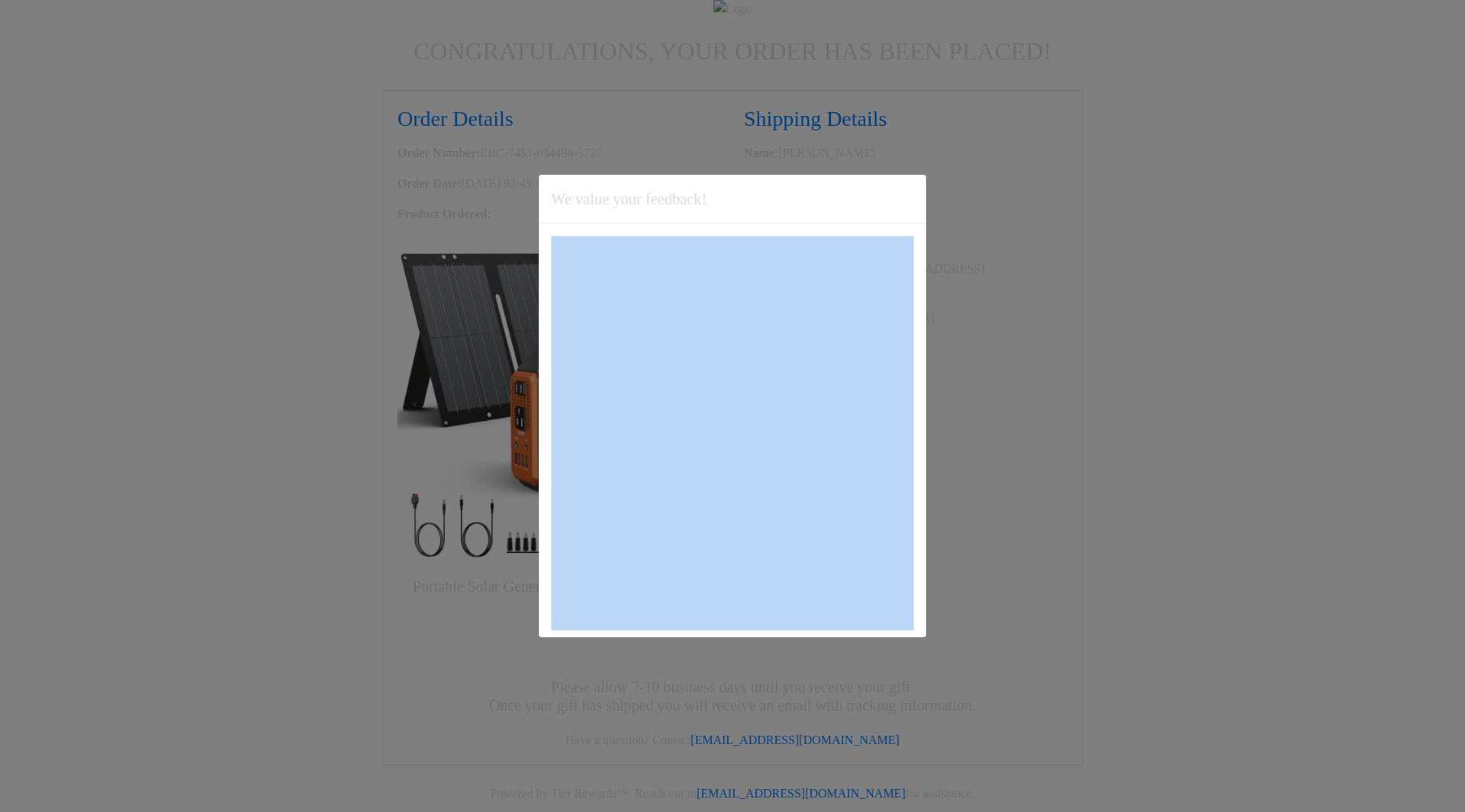
click at [1074, 235] on div "We value your feedback! Would you like to complete a short survey about your ex…" at bounding box center [732, 406] width 1465 height 812
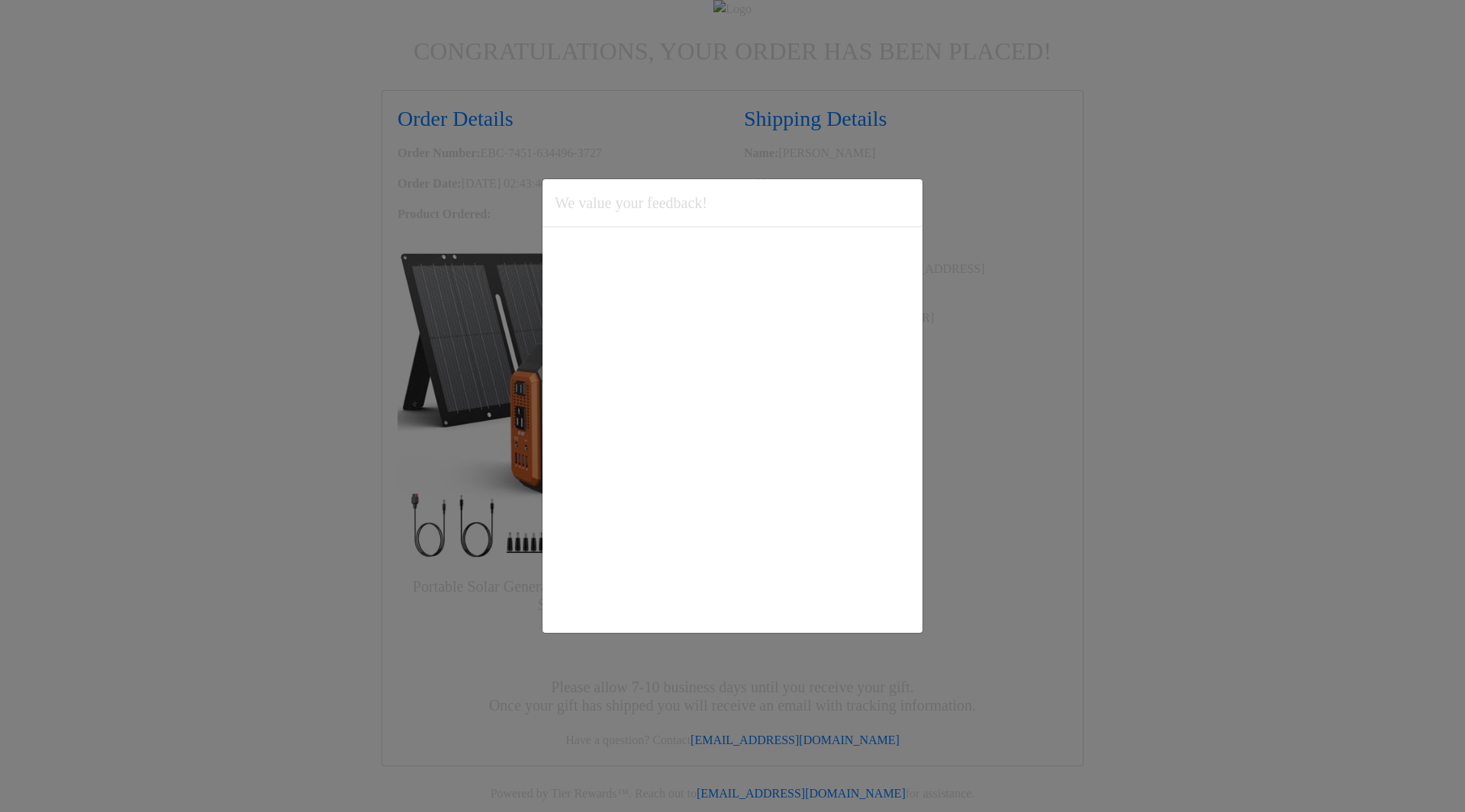
click at [863, 204] on div "We value your feedback!" at bounding box center [732, 203] width 380 height 48
click at [968, 197] on div "We value your feedback! Would you like to complete a short survey about your ex…" at bounding box center [732, 406] width 1465 height 812
click at [883, 200] on div "We value your feedback!" at bounding box center [732, 203] width 380 height 48
click at [1149, 257] on div "We value your feedback! Would you like to complete a short survey about your ex…" at bounding box center [732, 406] width 1465 height 812
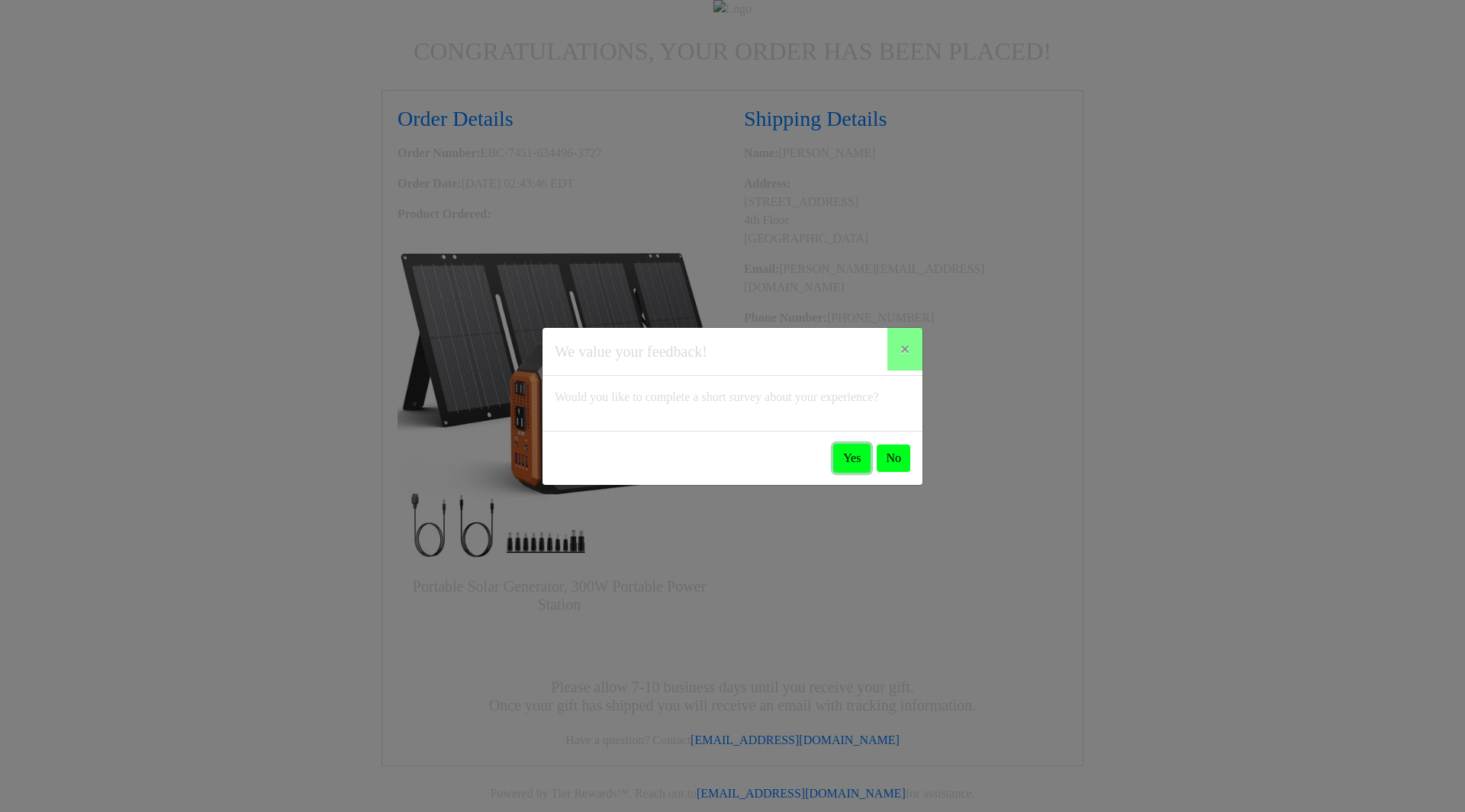
click at [837, 466] on button "Yes" at bounding box center [852, 458] width 37 height 29
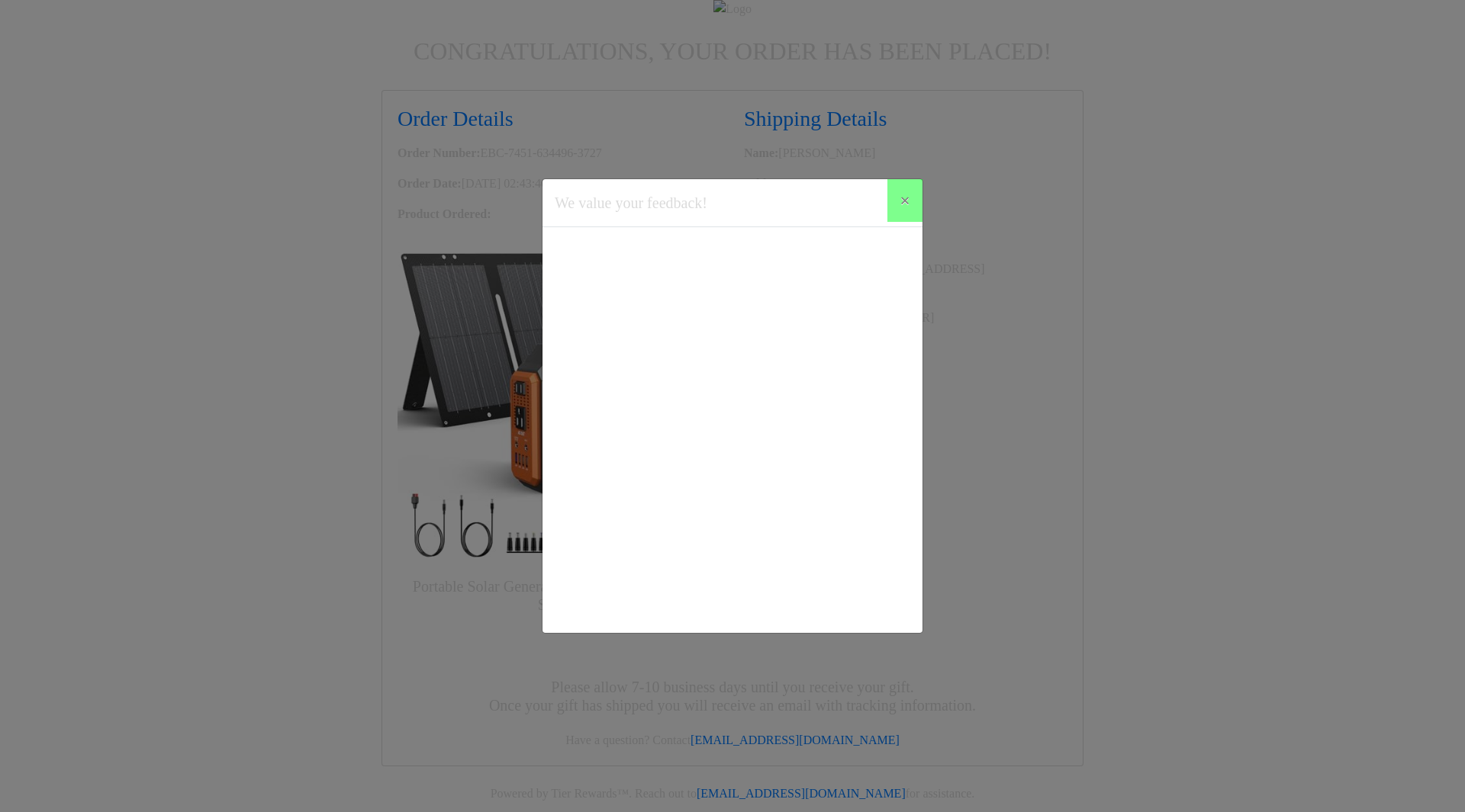
click at [1052, 177] on div "We value your feedback! × Would you like to complete a short survey about your …" at bounding box center [732, 406] width 1465 height 812
click at [920, 204] on button "×" at bounding box center [905, 200] width 35 height 43
click at [905, 202] on span "×" at bounding box center [905, 201] width 11 height 20
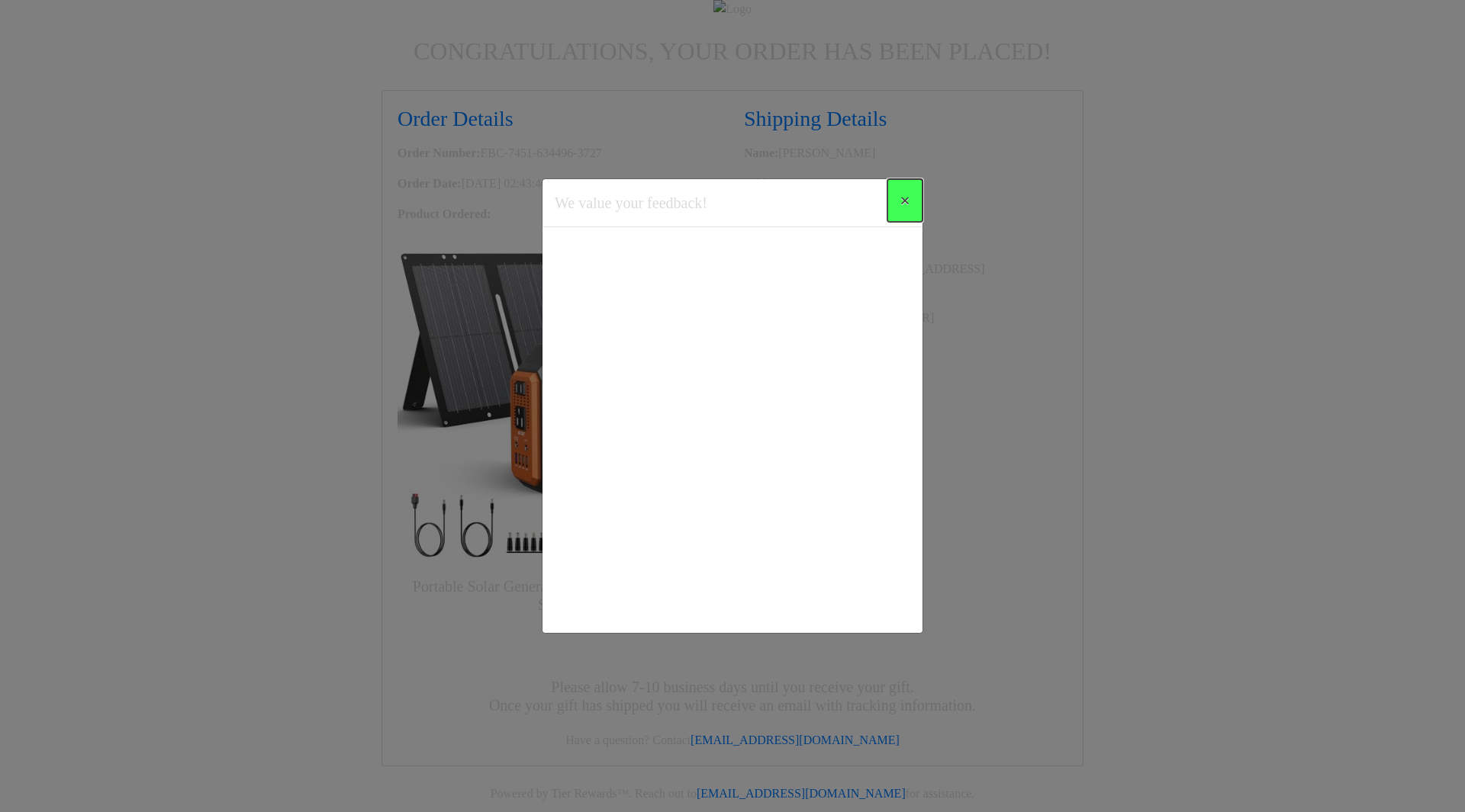
click at [905, 202] on span "×" at bounding box center [905, 201] width 11 height 20
click at [1080, 272] on div "We value your feedback! × Would you like to complete a short survey about your …" at bounding box center [732, 406] width 1465 height 812
click at [915, 199] on button "×" at bounding box center [905, 200] width 35 height 43
click at [914, 199] on button "×" at bounding box center [905, 200] width 35 height 43
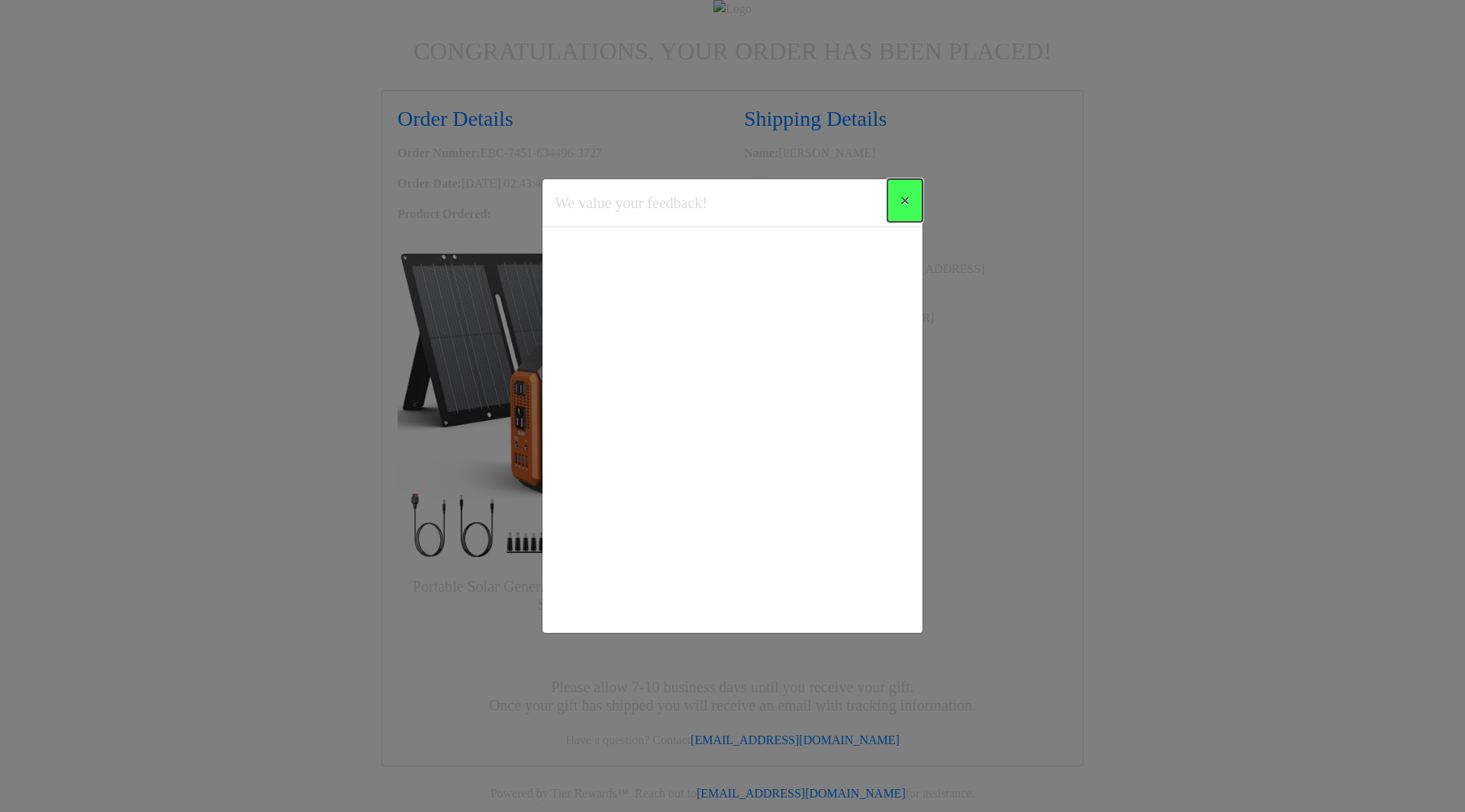
click at [913, 199] on button "×" at bounding box center [905, 200] width 35 height 43
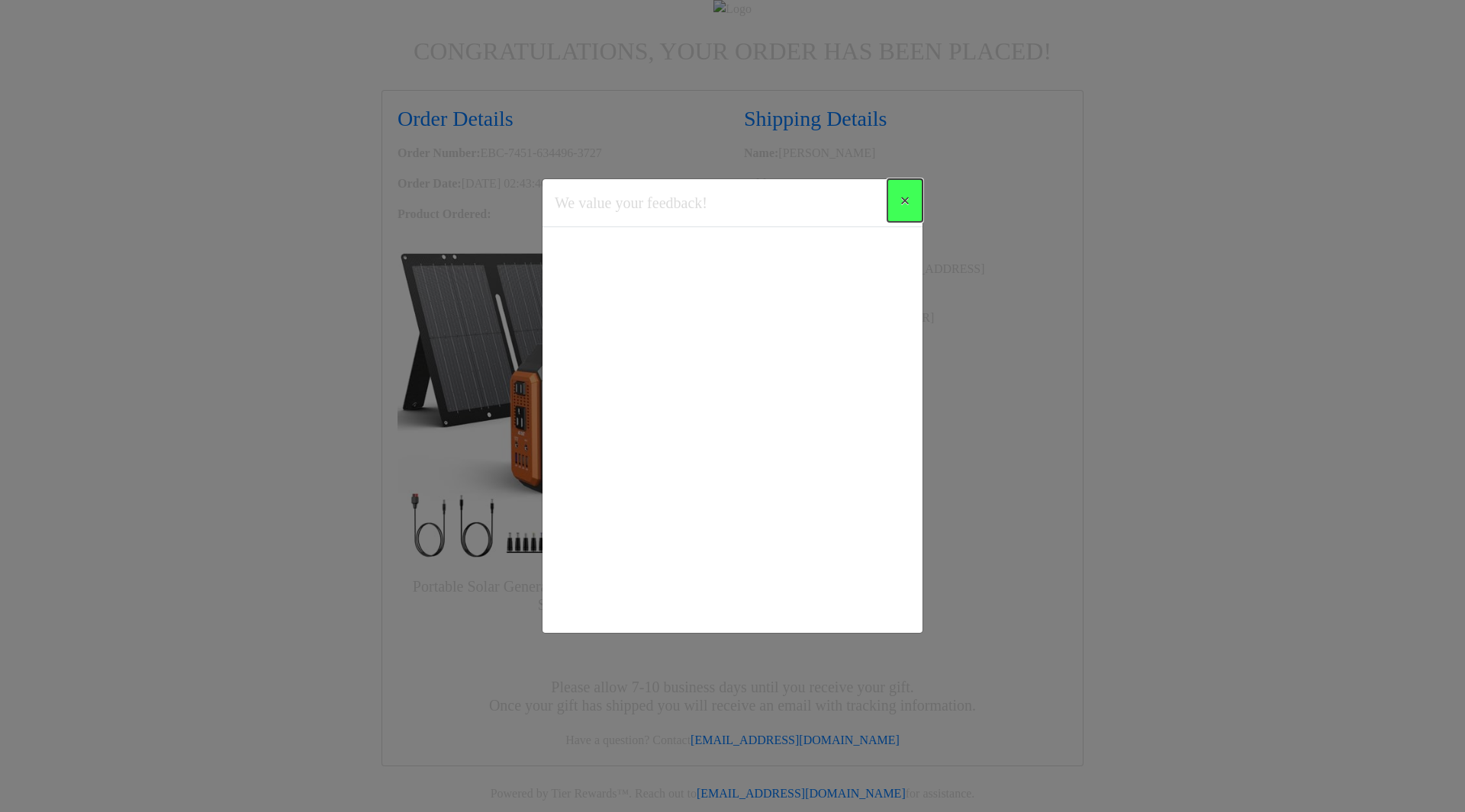
click at [913, 200] on button "×" at bounding box center [905, 200] width 35 height 43
click at [913, 201] on button "×" at bounding box center [905, 200] width 35 height 43
click at [913, 206] on button "×" at bounding box center [905, 200] width 35 height 43
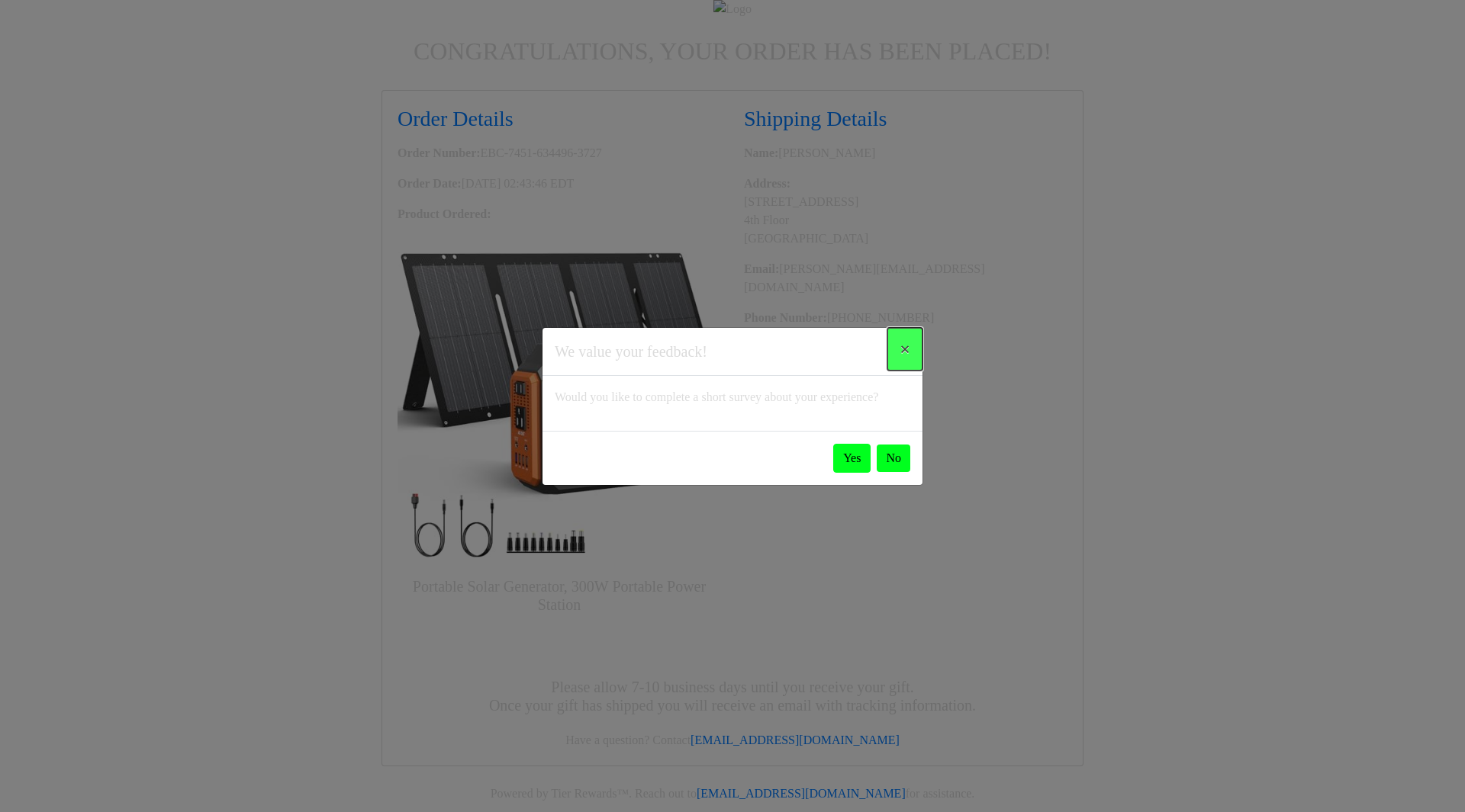
click at [895, 341] on button "×" at bounding box center [905, 349] width 35 height 43
click at [912, 340] on button "×" at bounding box center [905, 349] width 35 height 43
click at [845, 470] on button "Yes" at bounding box center [852, 458] width 37 height 29
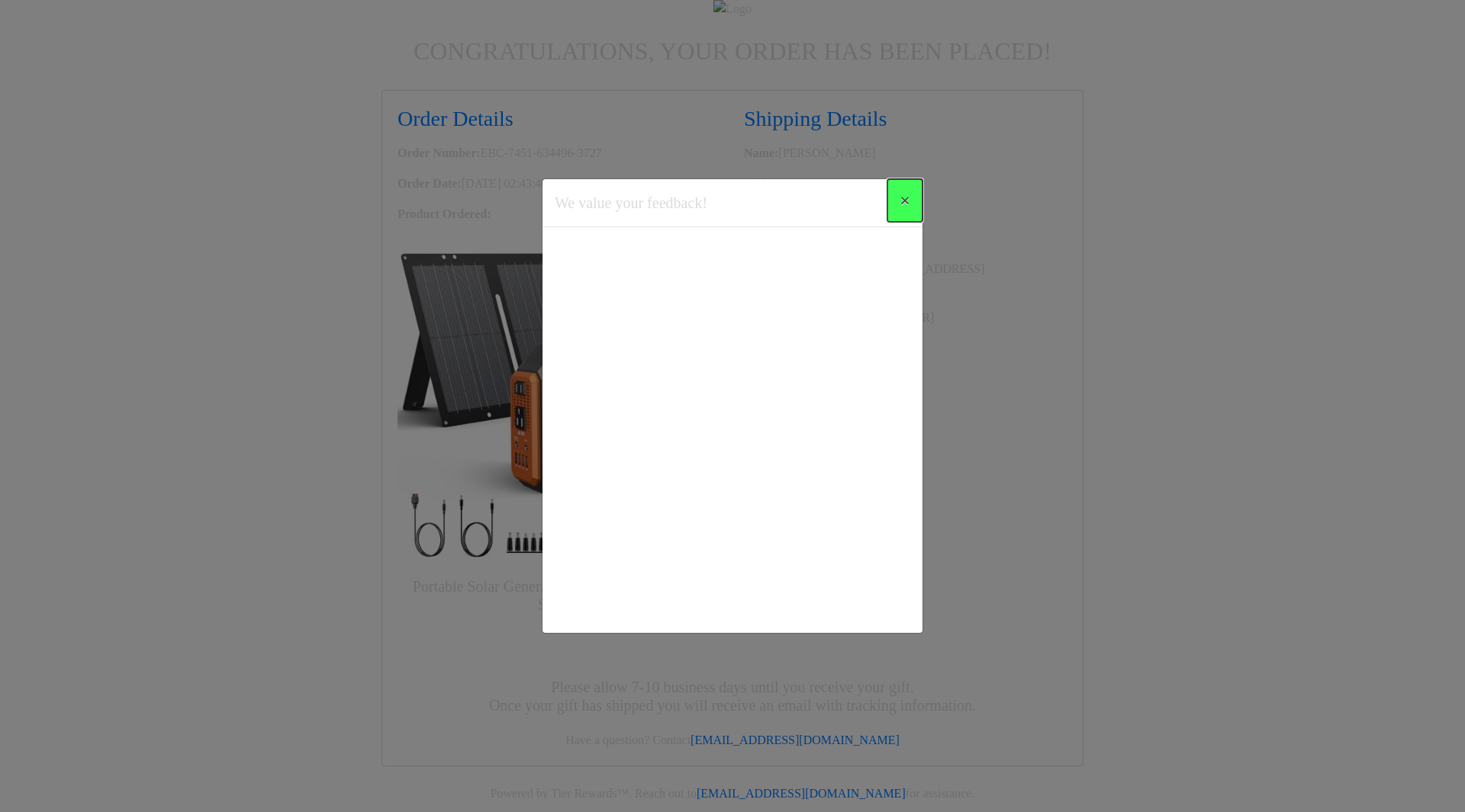
click at [901, 217] on button "×" at bounding box center [905, 200] width 35 height 43
click at [901, 213] on button "×" at bounding box center [905, 200] width 35 height 43
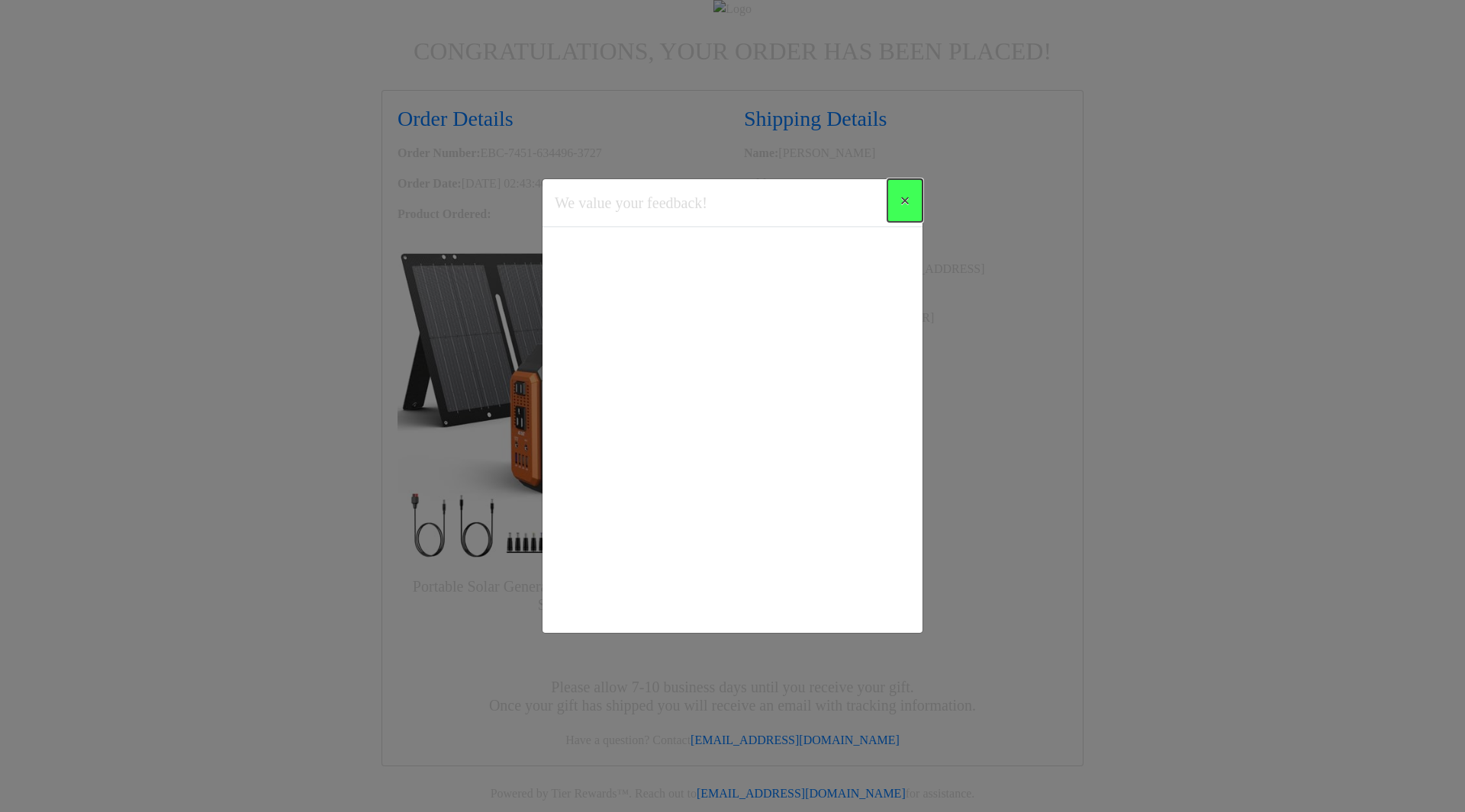
click at [901, 213] on button "×" at bounding box center [905, 200] width 35 height 43
click at [1021, 436] on div "We value your feedback! × Would you like to complete a short survey about your …" at bounding box center [732, 406] width 1465 height 812
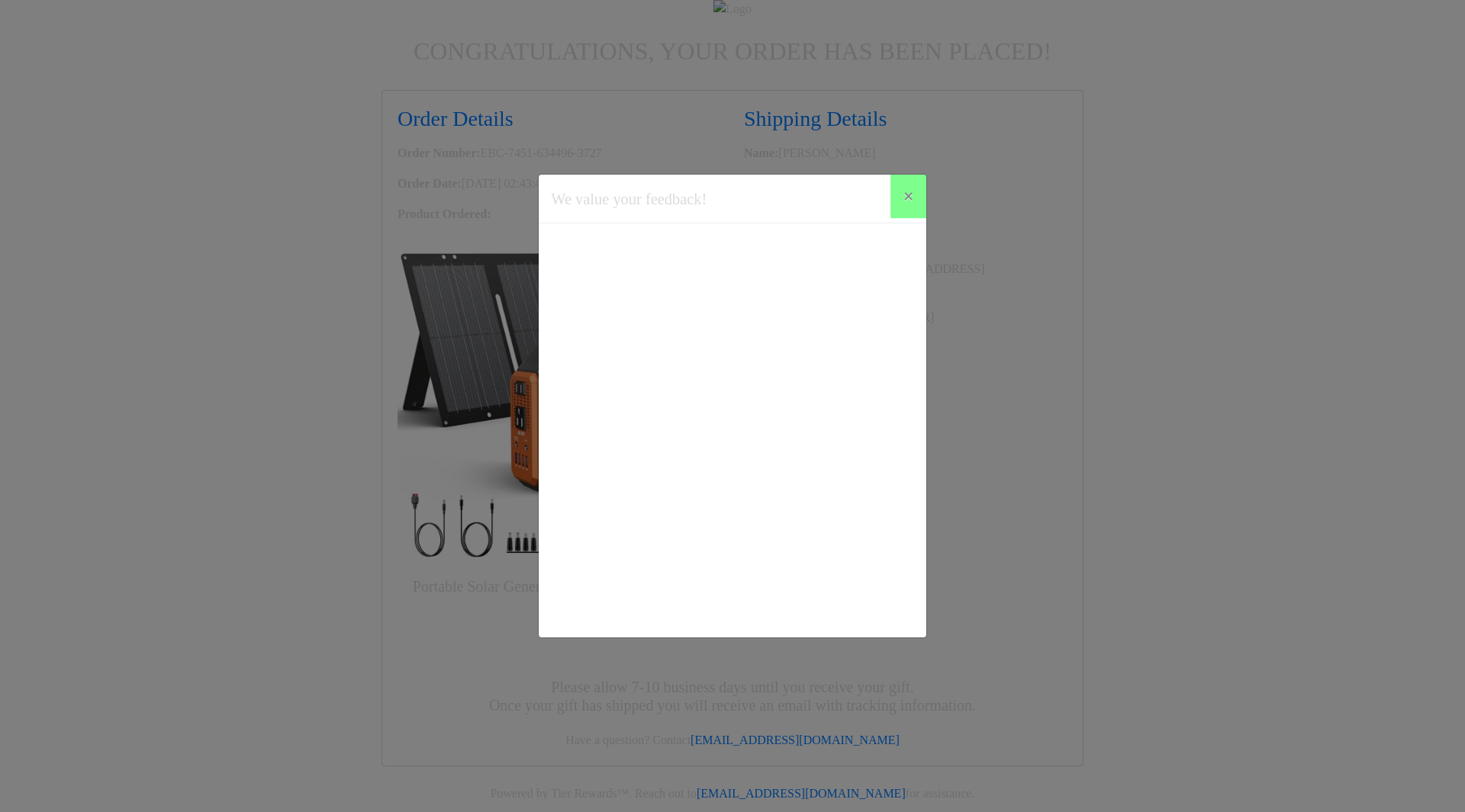
click at [1029, 438] on div "We value your feedback! × Would you like to complete a short survey about your …" at bounding box center [732, 406] width 1465 height 812
click at [1029, 434] on div "We value your feedback! × Would you like to complete a short survey about your …" at bounding box center [732, 406] width 1465 height 812
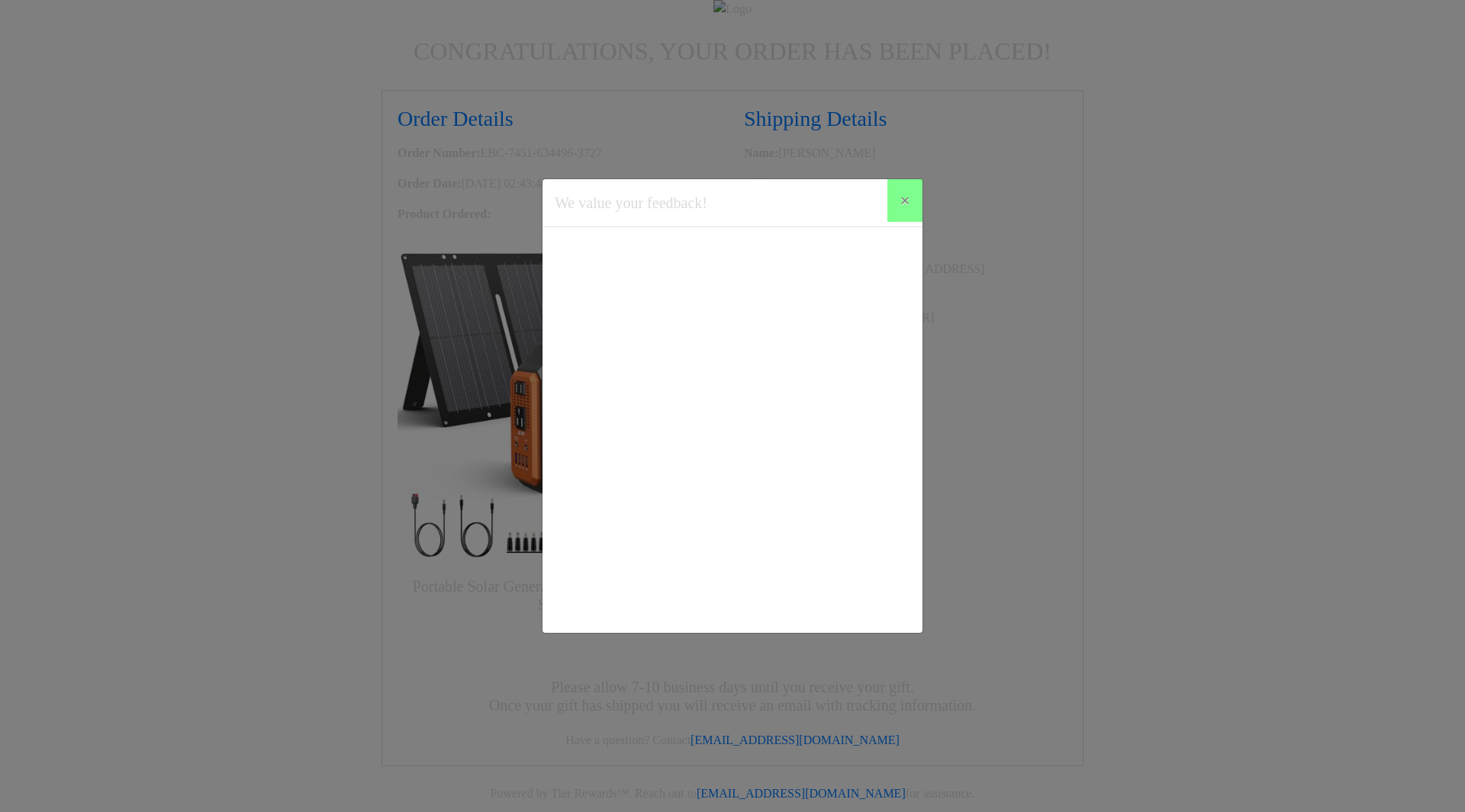
click at [1028, 433] on div "We value your feedback! × Would you like to complete a short survey about your …" at bounding box center [732, 406] width 1465 height 812
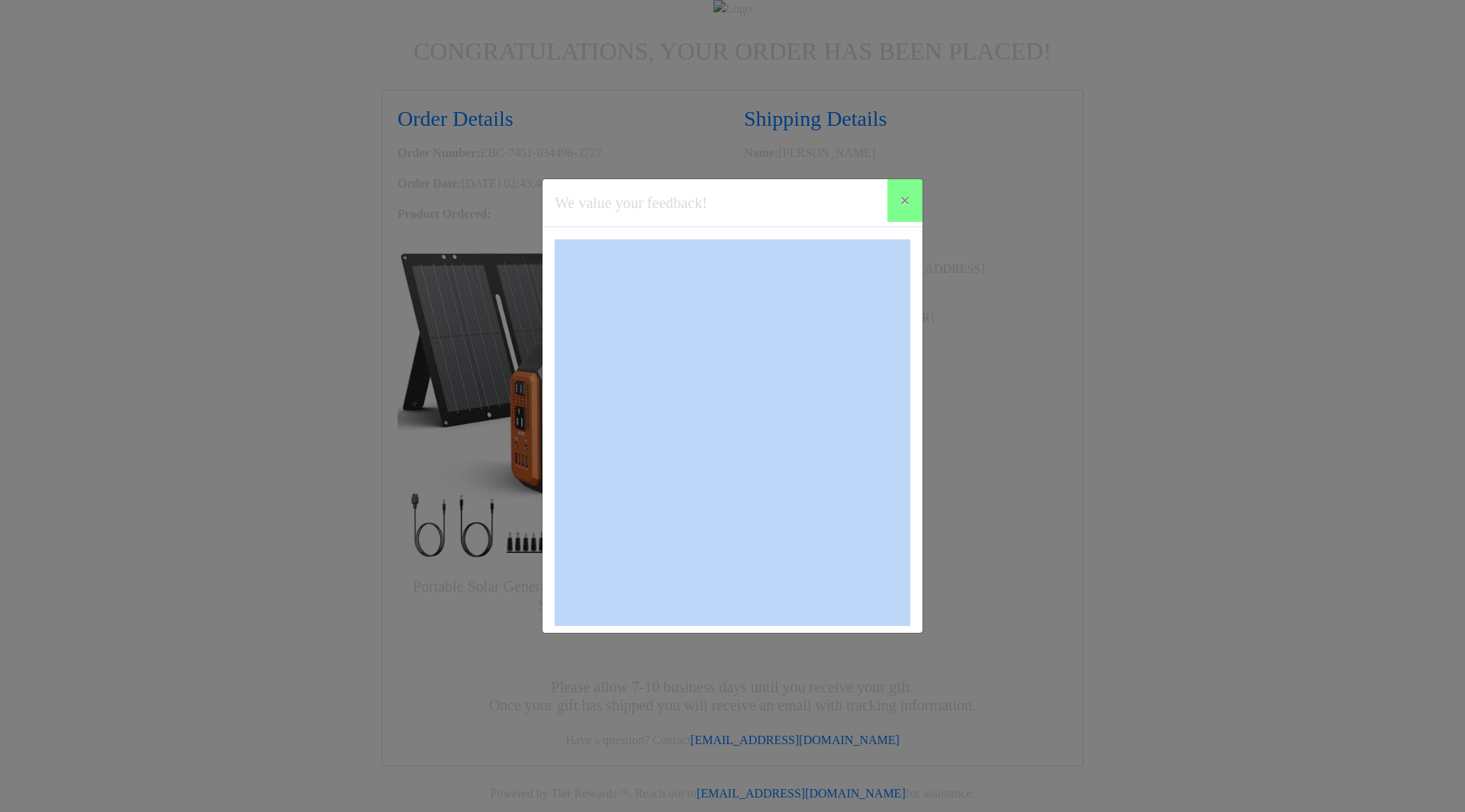
click at [1028, 433] on div "We value your feedback! × Would you like to complete a short survey about your …" at bounding box center [732, 406] width 1465 height 812
click at [914, 203] on button "×" at bounding box center [905, 200] width 35 height 43
click at [1072, 240] on div "We value your feedback! × Would you like to complete a short survey about your …" at bounding box center [732, 406] width 1465 height 812
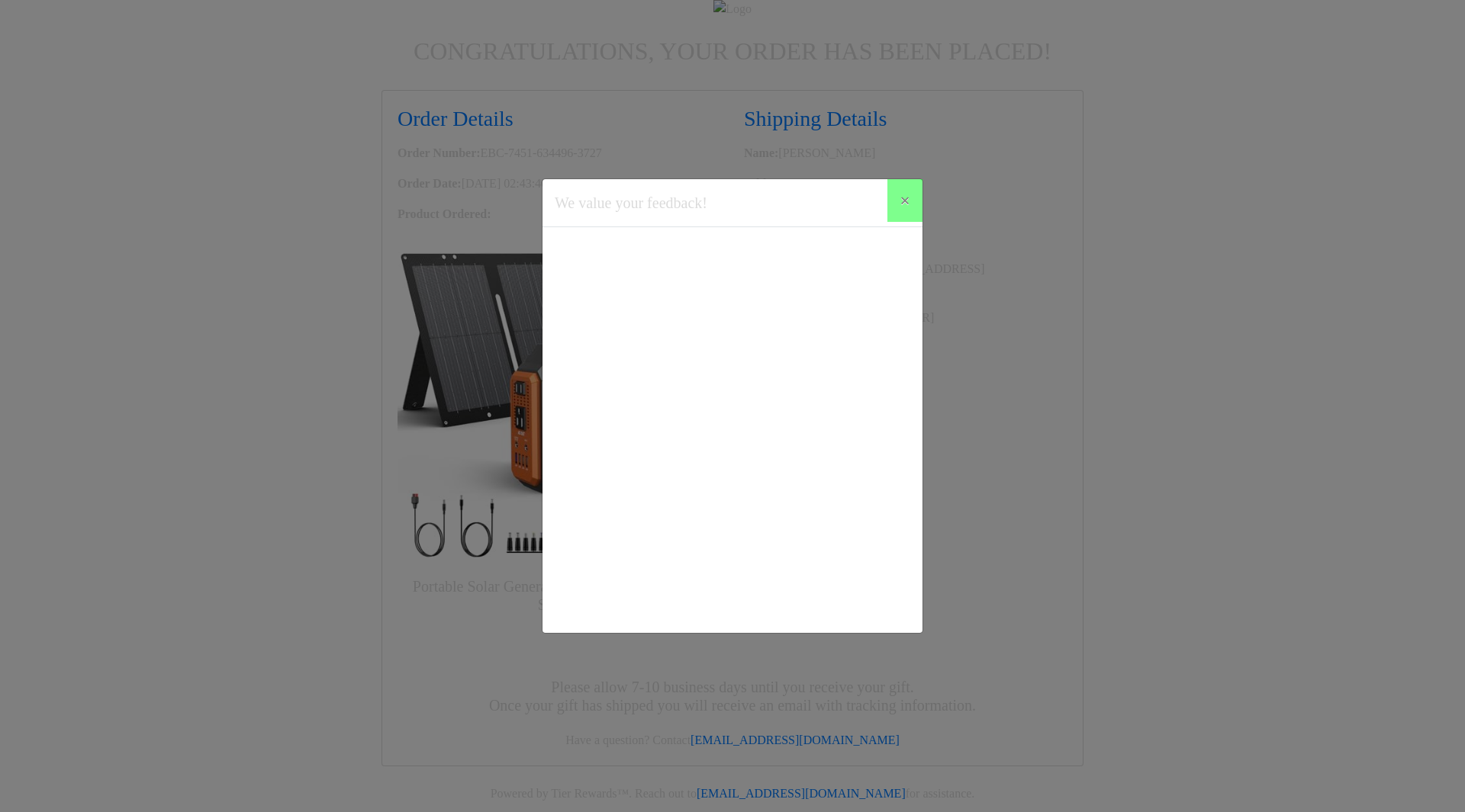
click at [1011, 216] on div "We value your feedback! × Would you like to complete a short survey about your …" at bounding box center [732, 406] width 1465 height 812
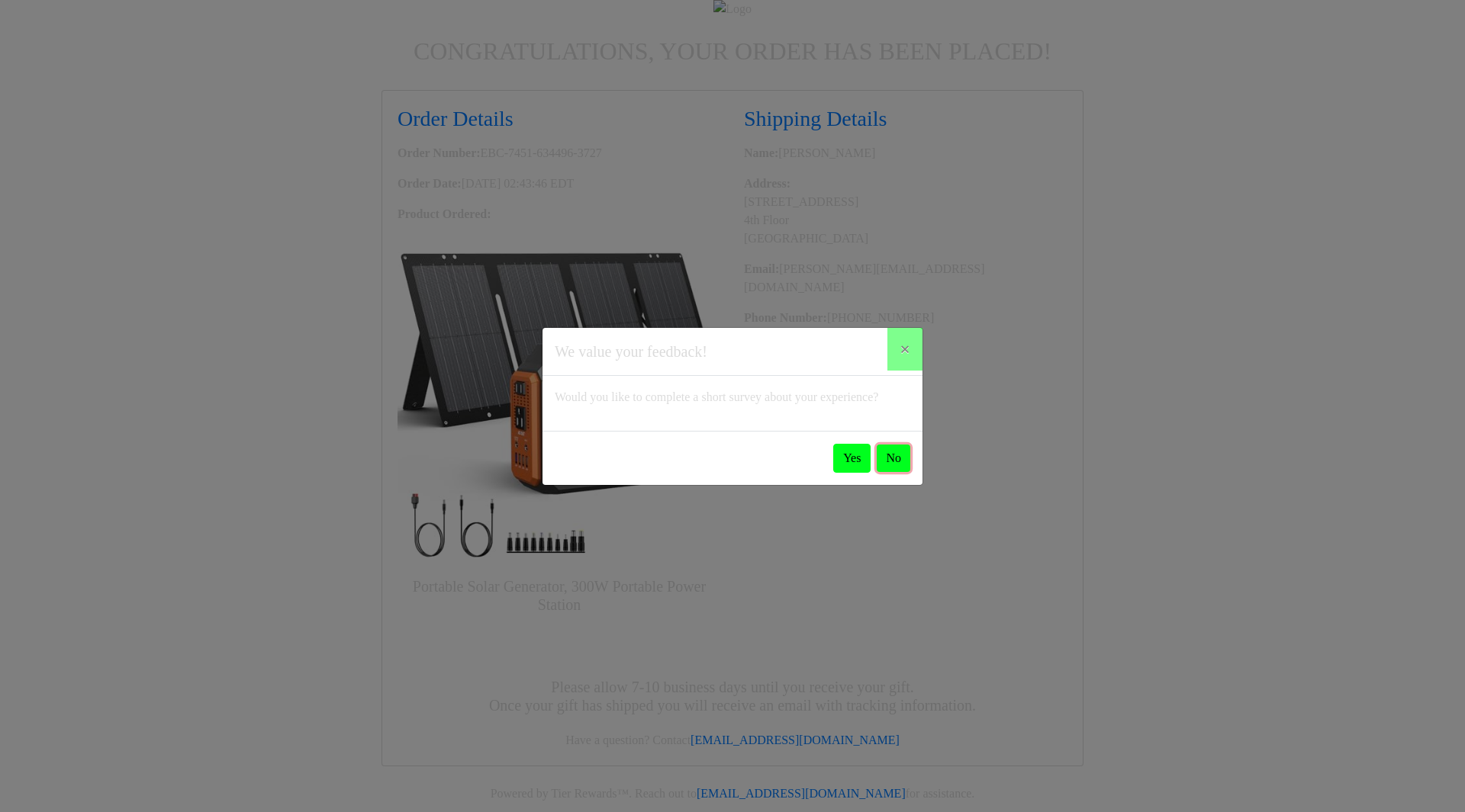
click at [902, 472] on button "No" at bounding box center [893, 458] width 34 height 27
click at [849, 463] on button "Yes" at bounding box center [852, 458] width 37 height 29
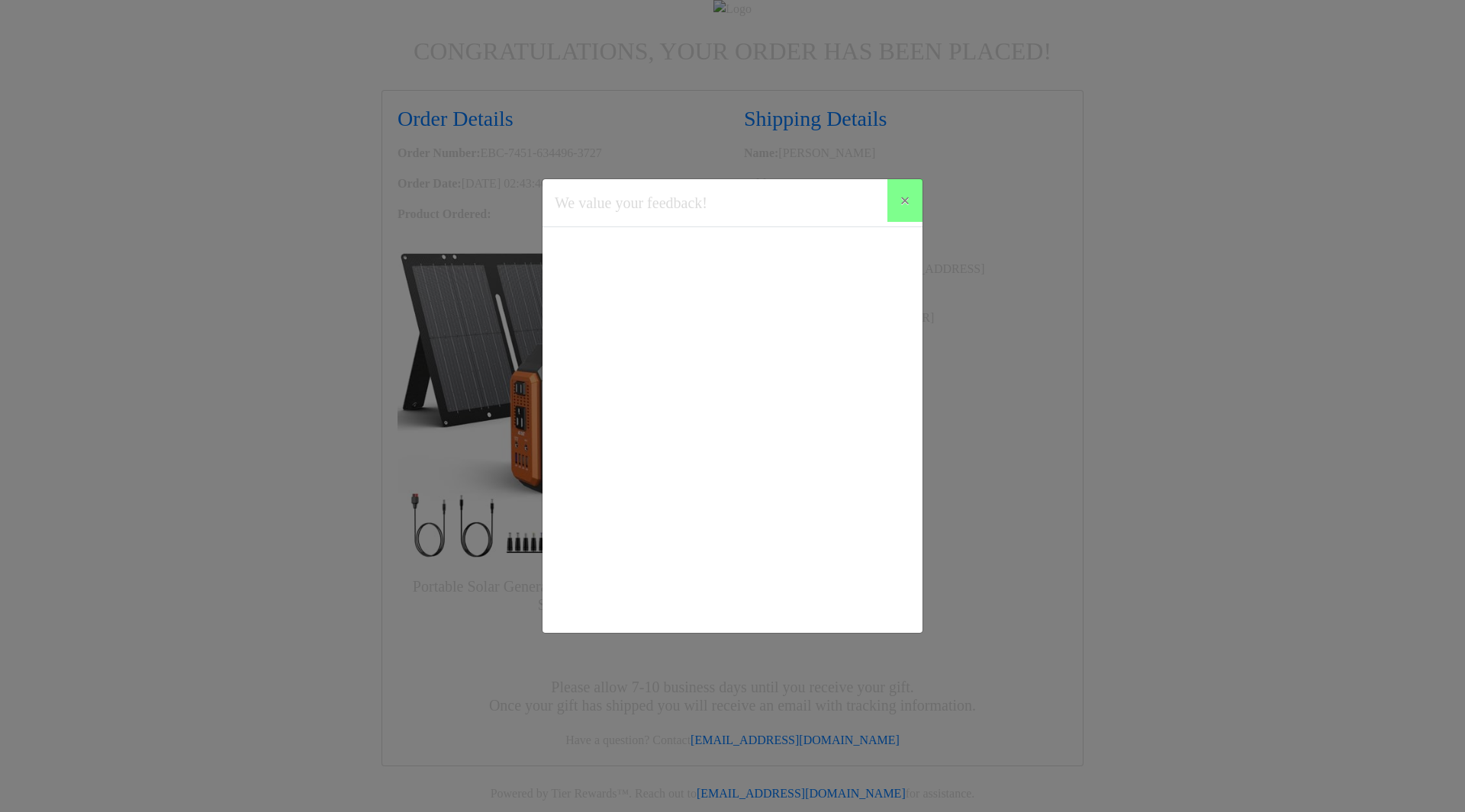
click at [1186, 206] on div "We value your feedback! × Would you like to complete a short survey about your …" at bounding box center [732, 406] width 1465 height 812
click at [895, 206] on button "×" at bounding box center [905, 200] width 35 height 43
